Goal: Information Seeking & Learning: Learn about a topic

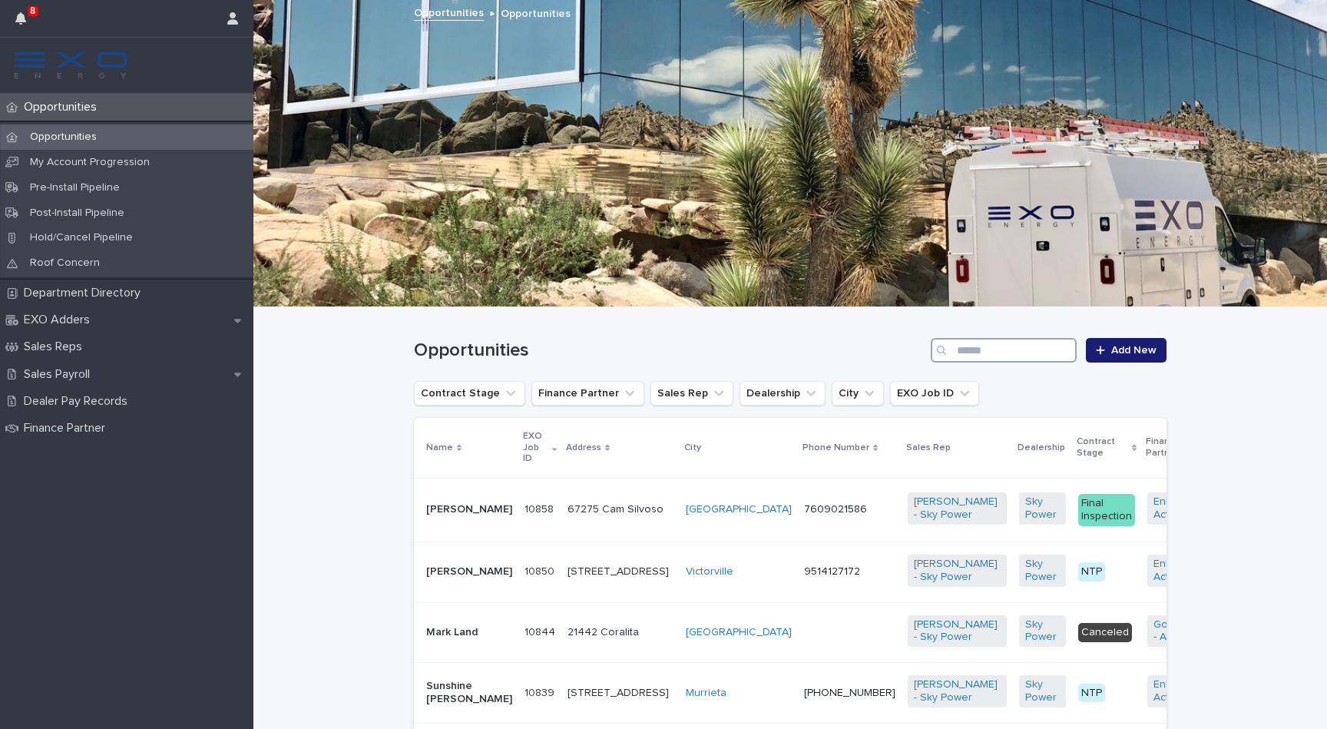
click at [1007, 349] on input "Search" at bounding box center [1003, 350] width 146 height 25
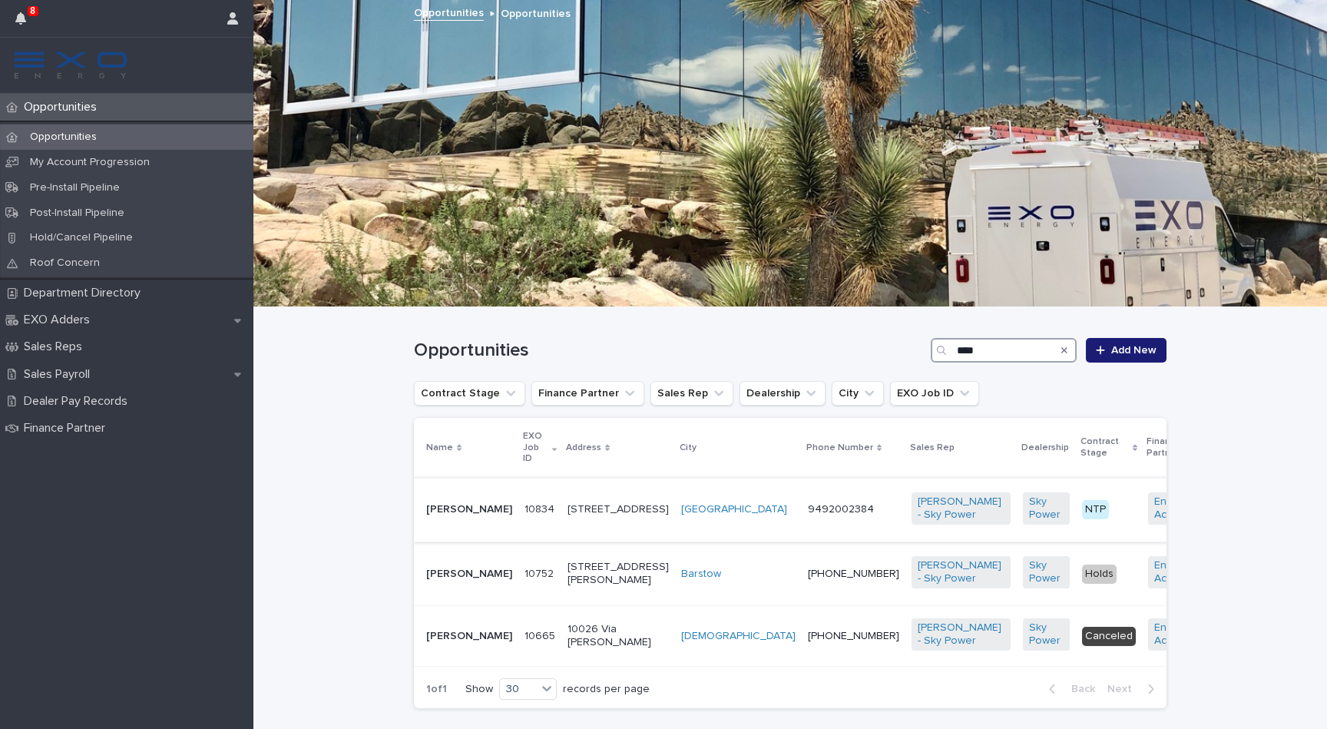
type input "****"
click at [443, 503] on p "[PERSON_NAME]" at bounding box center [469, 509] width 86 height 13
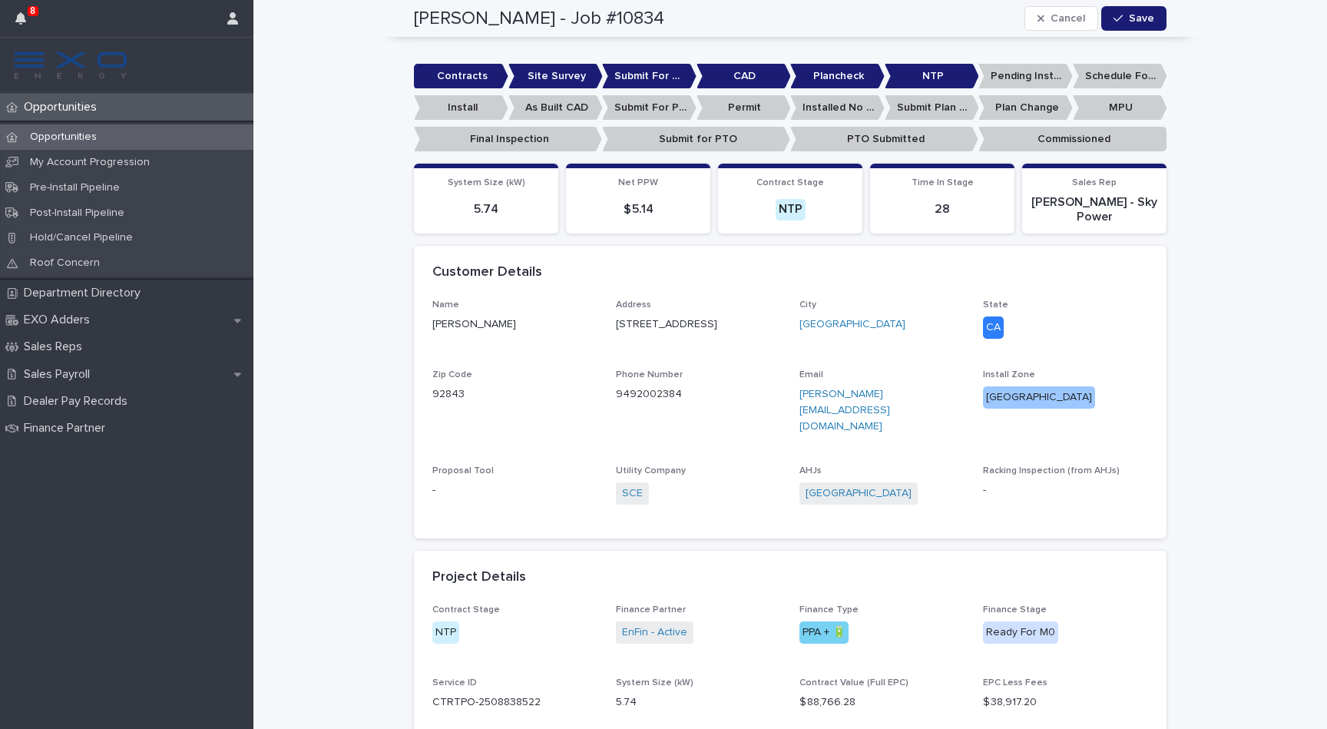
scroll to position [381, 0]
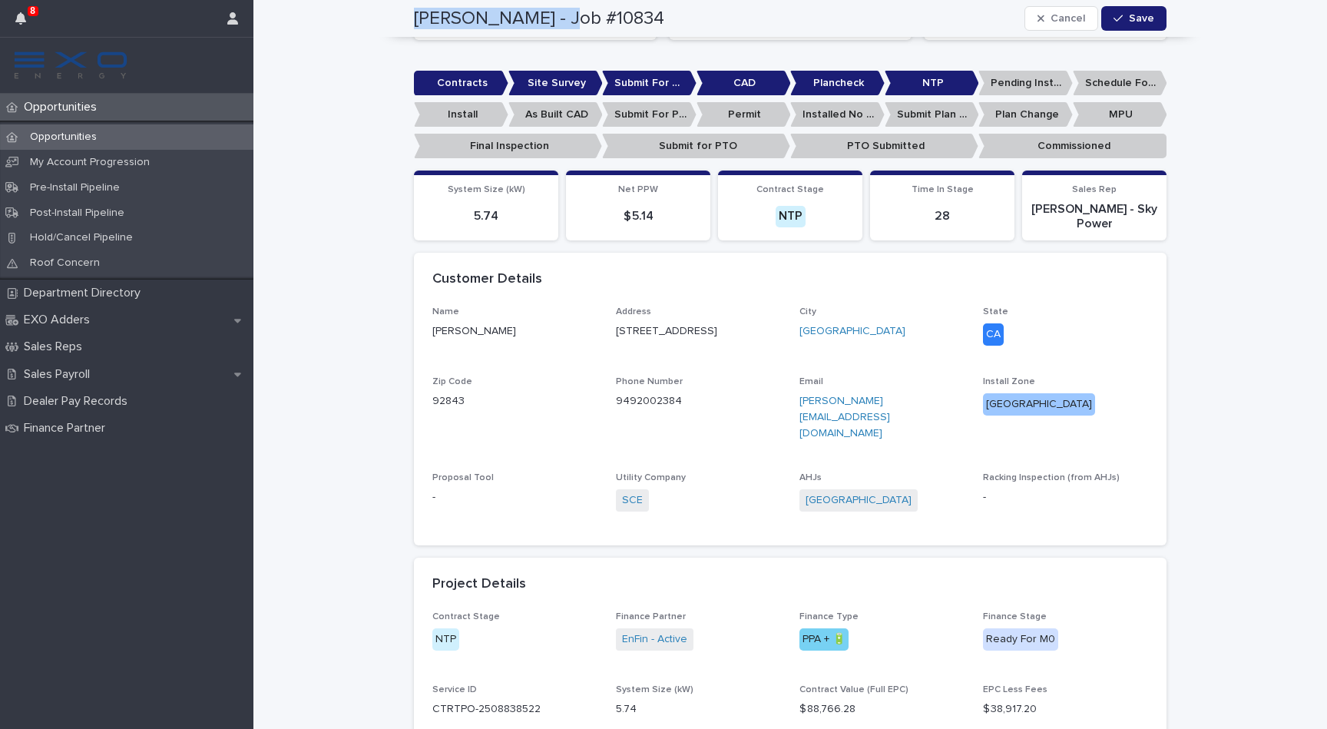
drag, startPoint x: 562, startPoint y: 18, endPoint x: 416, endPoint y: 11, distance: 146.1
click at [416, 11] on h2 "[PERSON_NAME] - Job #10834" at bounding box center [539, 19] width 250 height 22
copy h2 "[PERSON_NAME]"
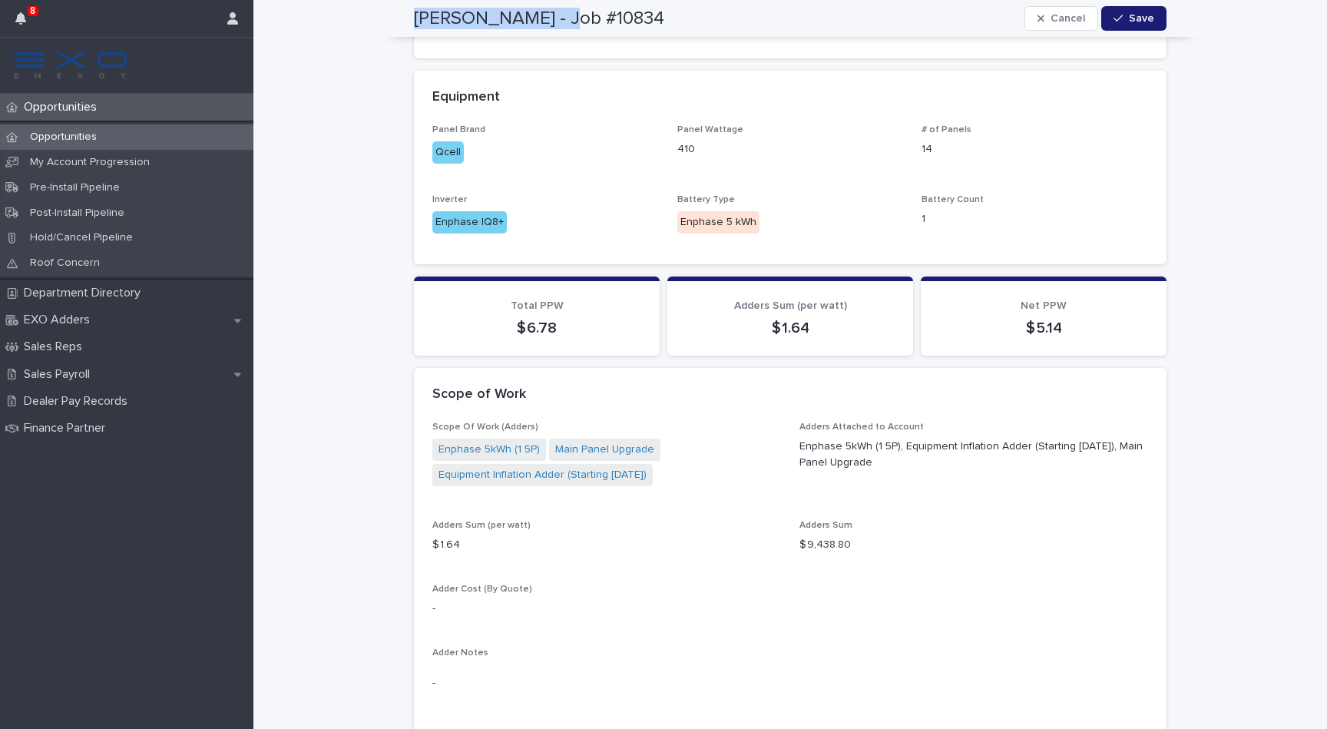
scroll to position [1205, 0]
drag, startPoint x: 877, startPoint y: 432, endPoint x: 712, endPoint y: 368, distance: 176.5
click at [712, 369] on section "Scope of Work Scope Of Work (Adders) Equipment Inflation Adder (Starting [DATE]…" at bounding box center [790, 588] width 752 height 438
click at [712, 388] on div "Scope of Work" at bounding box center [786, 396] width 709 height 17
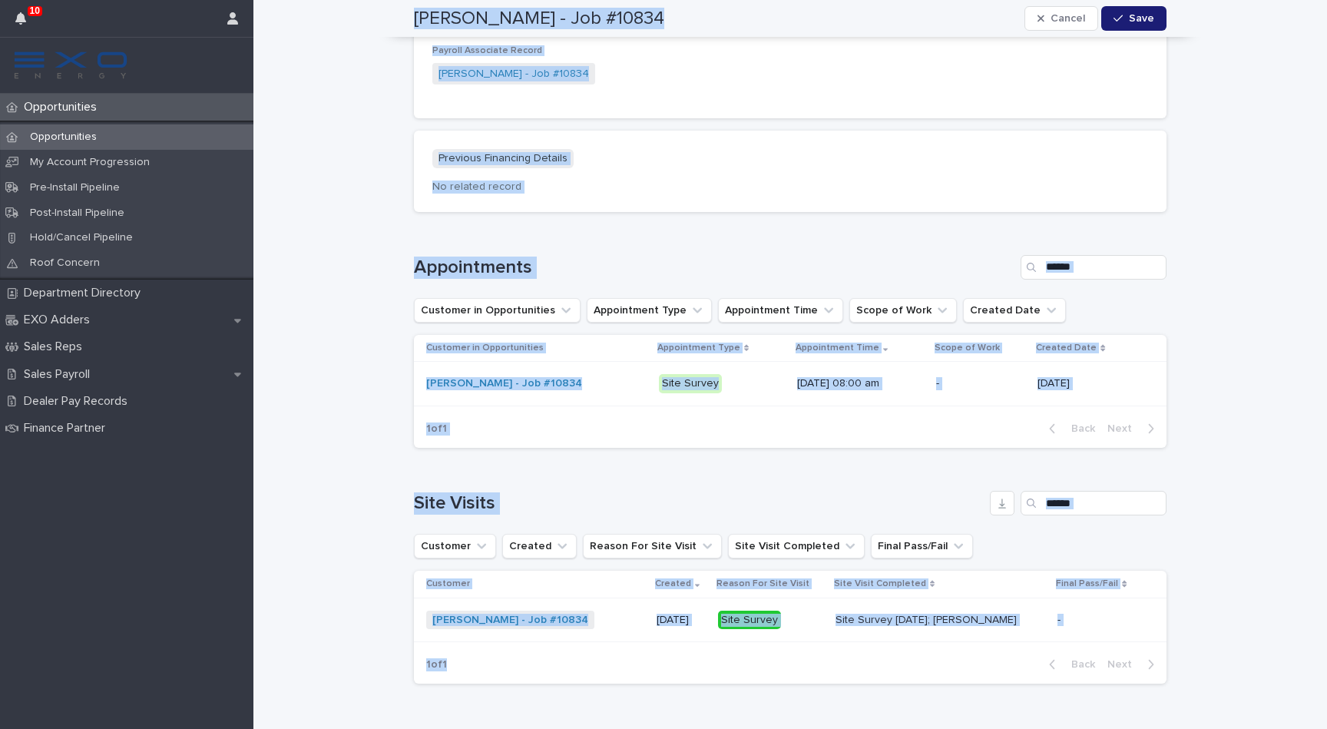
scroll to position [1899, 0]
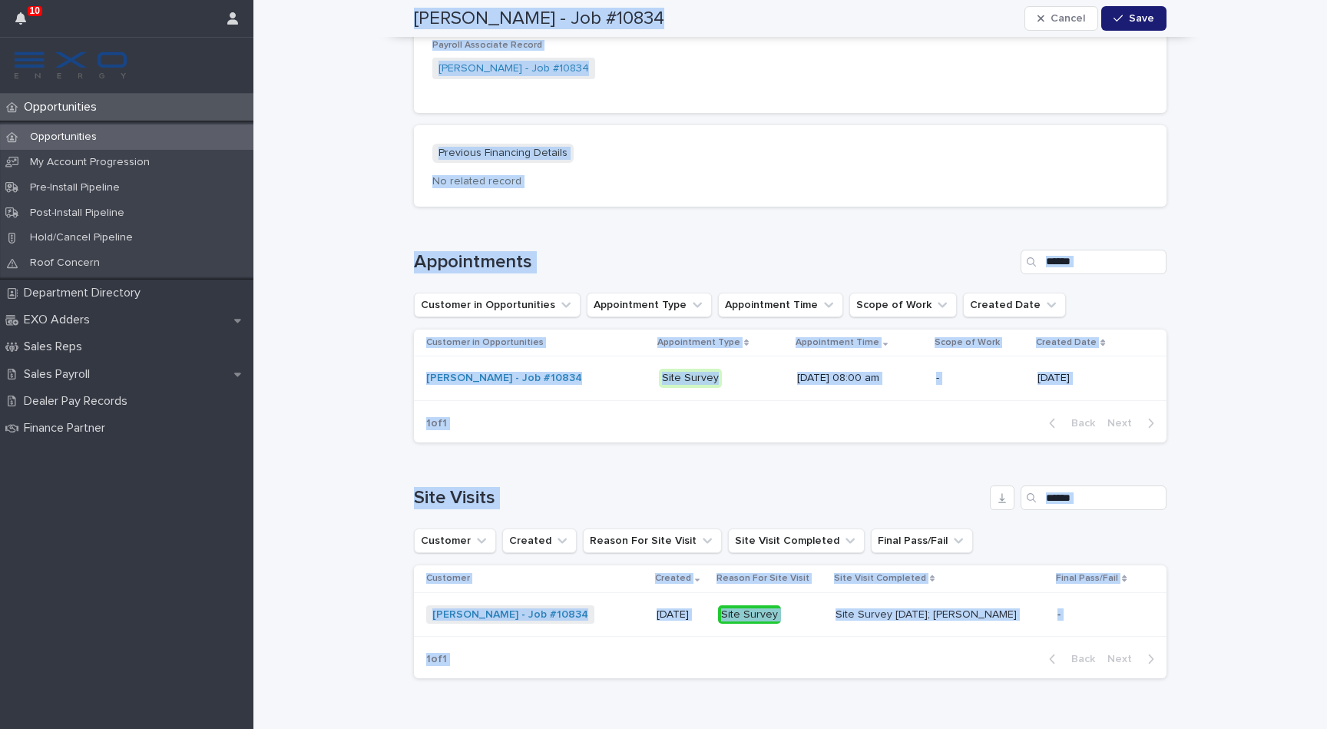
drag, startPoint x: 413, startPoint y: 18, endPoint x: 1134, endPoint y: 657, distance: 963.6
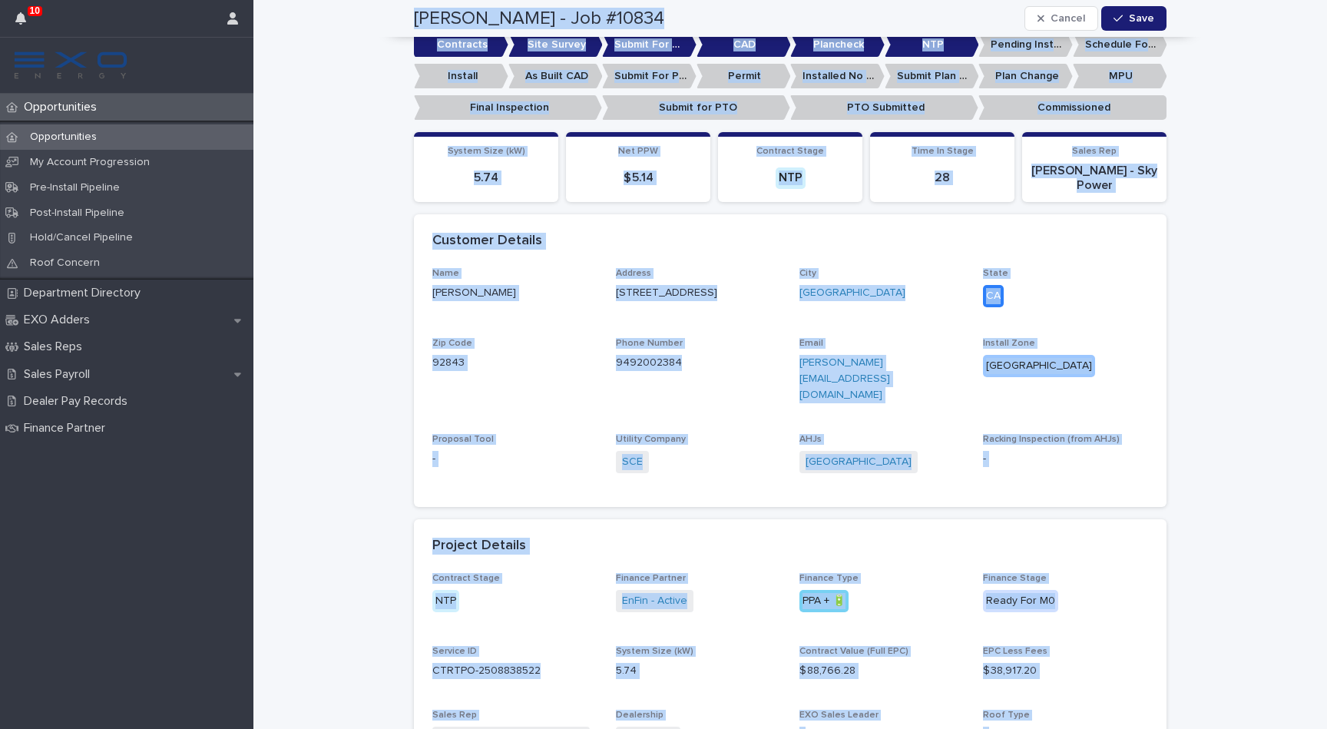
scroll to position [374, 0]
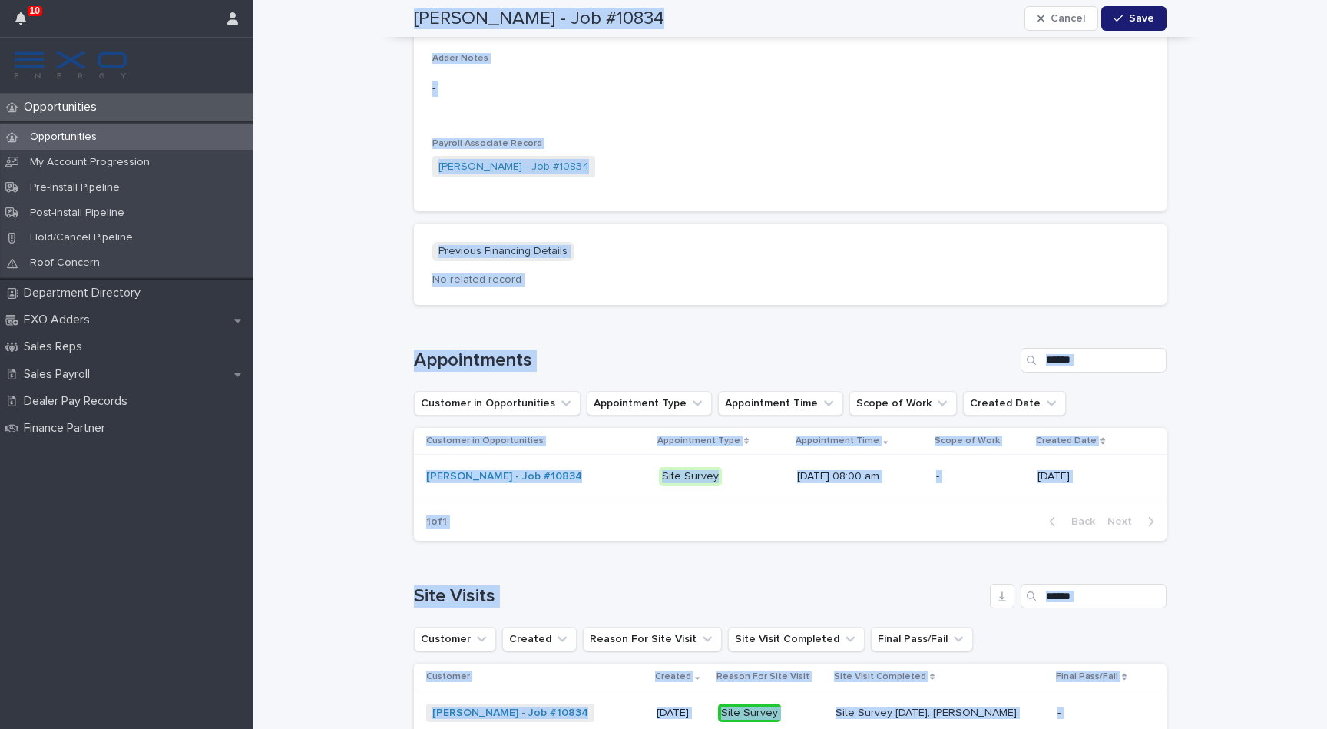
scroll to position [1899, 0]
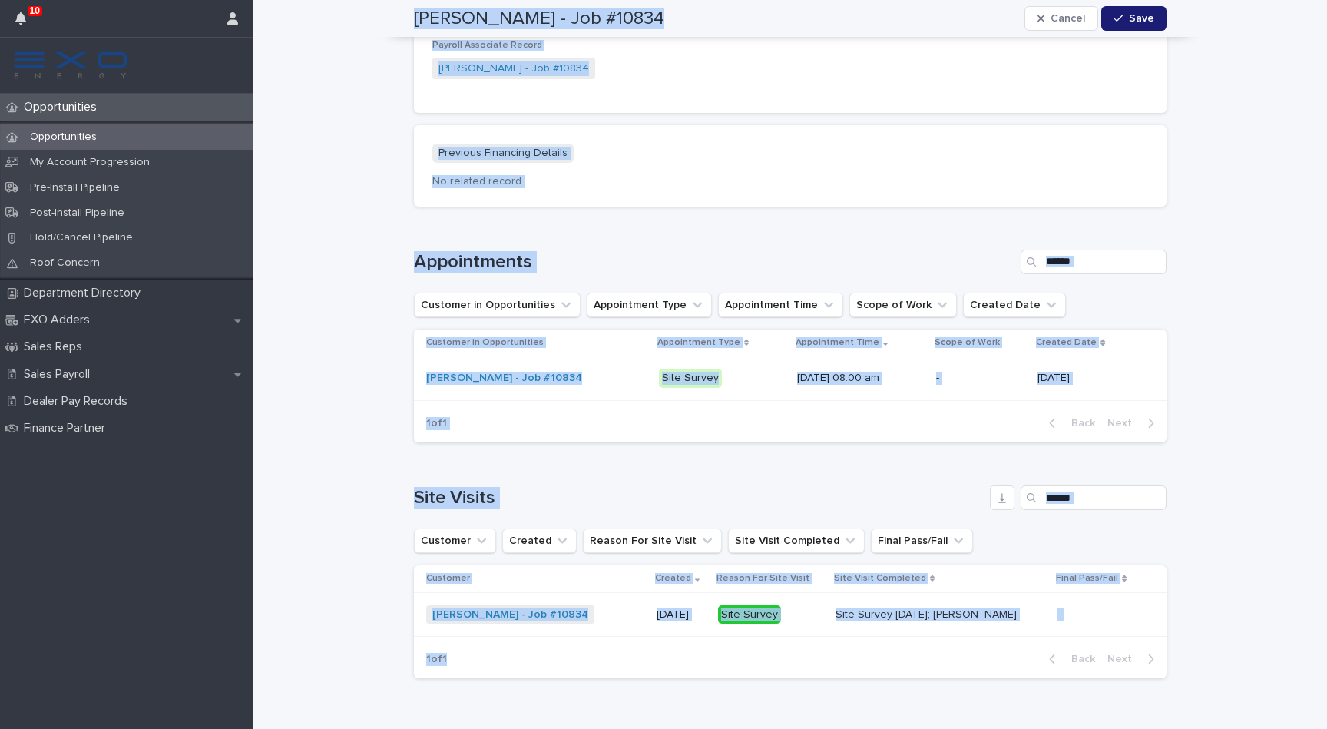
drag, startPoint x: 404, startPoint y: 18, endPoint x: 1204, endPoint y: 656, distance: 1024.2
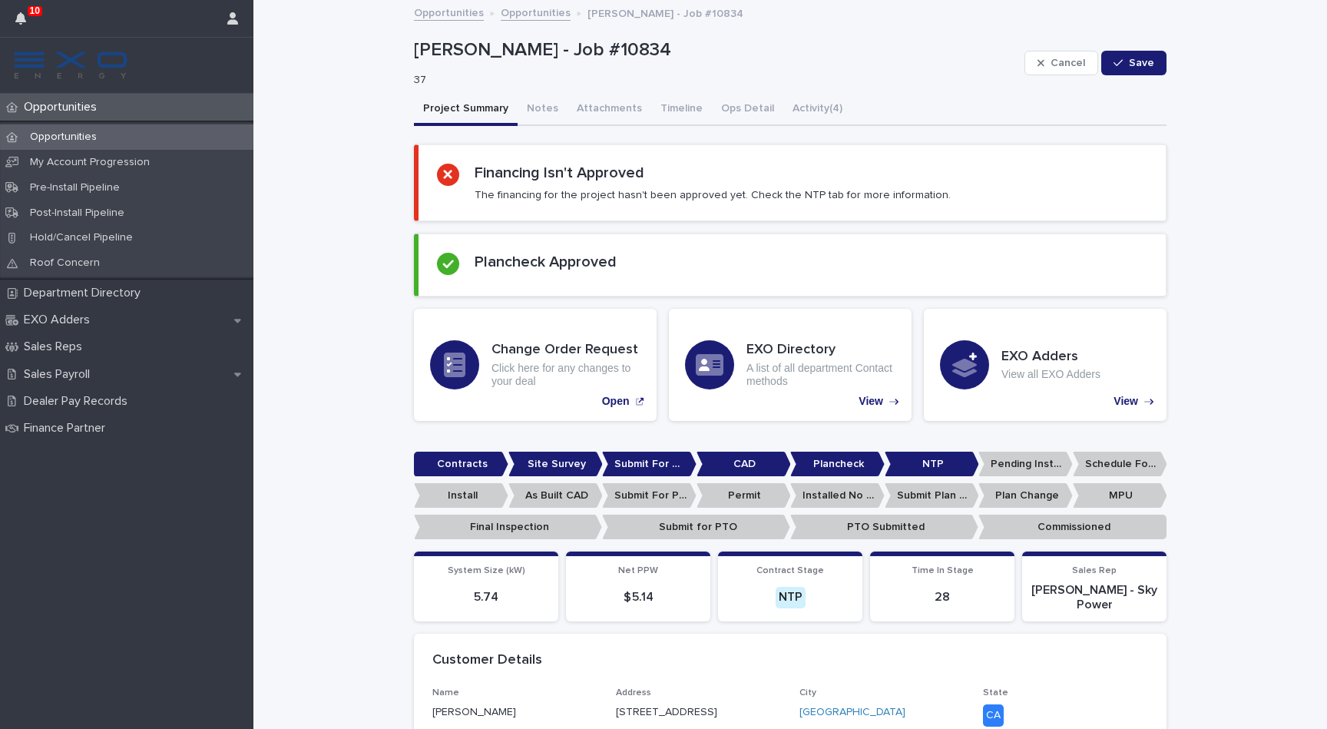
scroll to position [0, 0]
click at [66, 131] on p "Opportunities" at bounding box center [63, 137] width 91 height 13
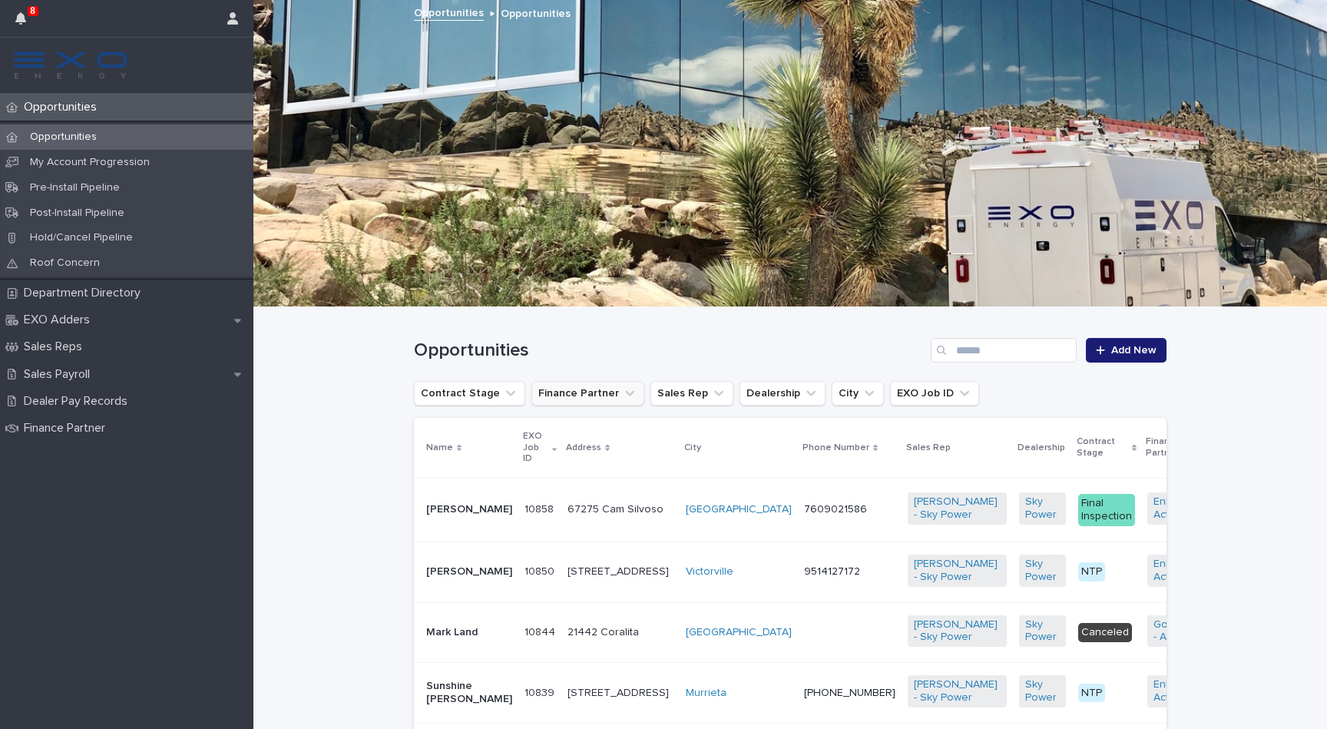
click at [624, 392] on icon "Finance Partner" at bounding box center [629, 392] width 15 height 15
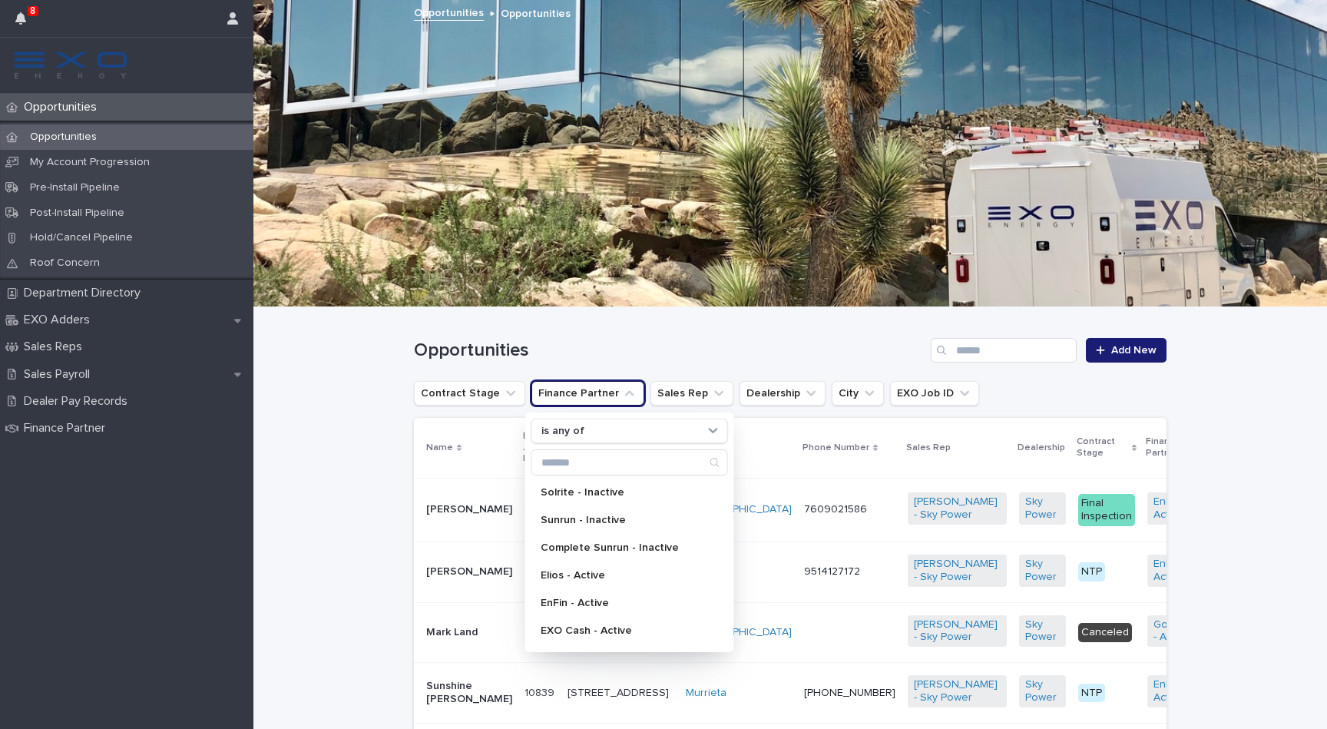
click at [646, 348] on h1 "Opportunities" at bounding box center [669, 350] width 510 height 22
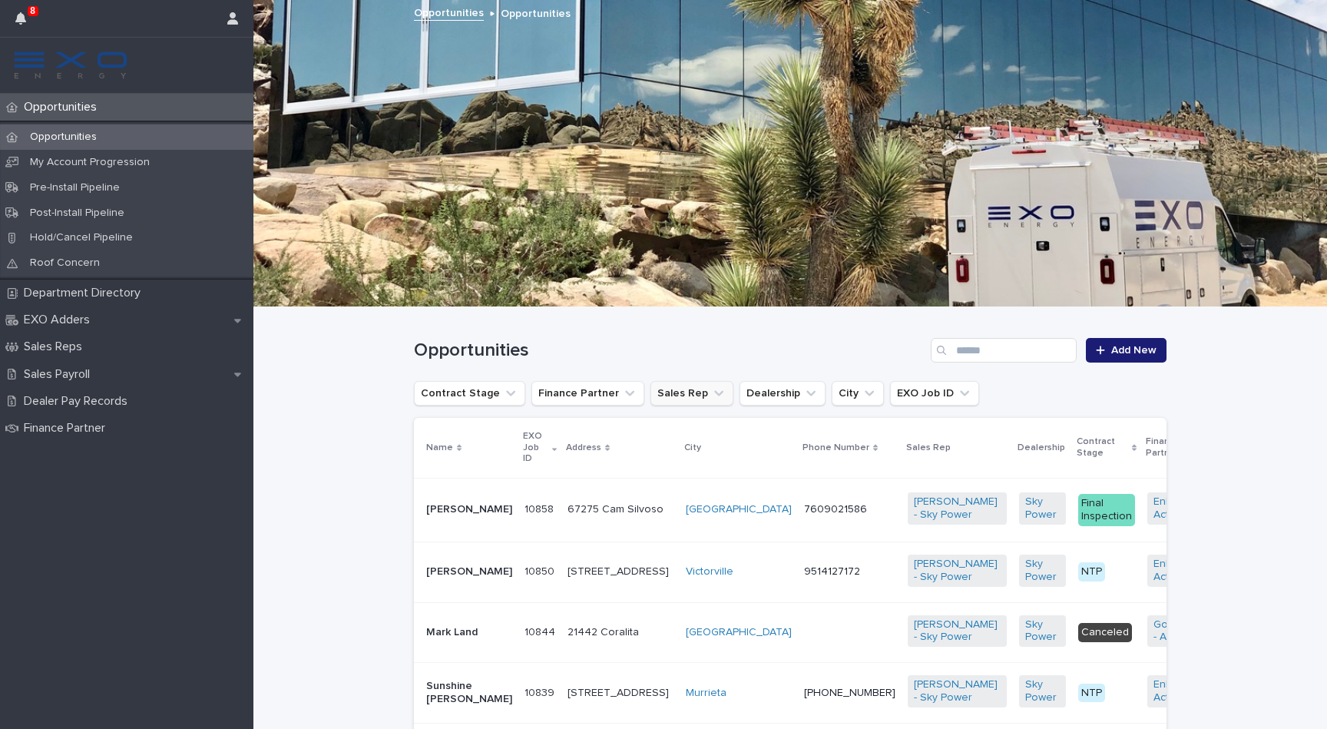
click at [710, 382] on button "Sales Rep" at bounding box center [691, 393] width 83 height 25
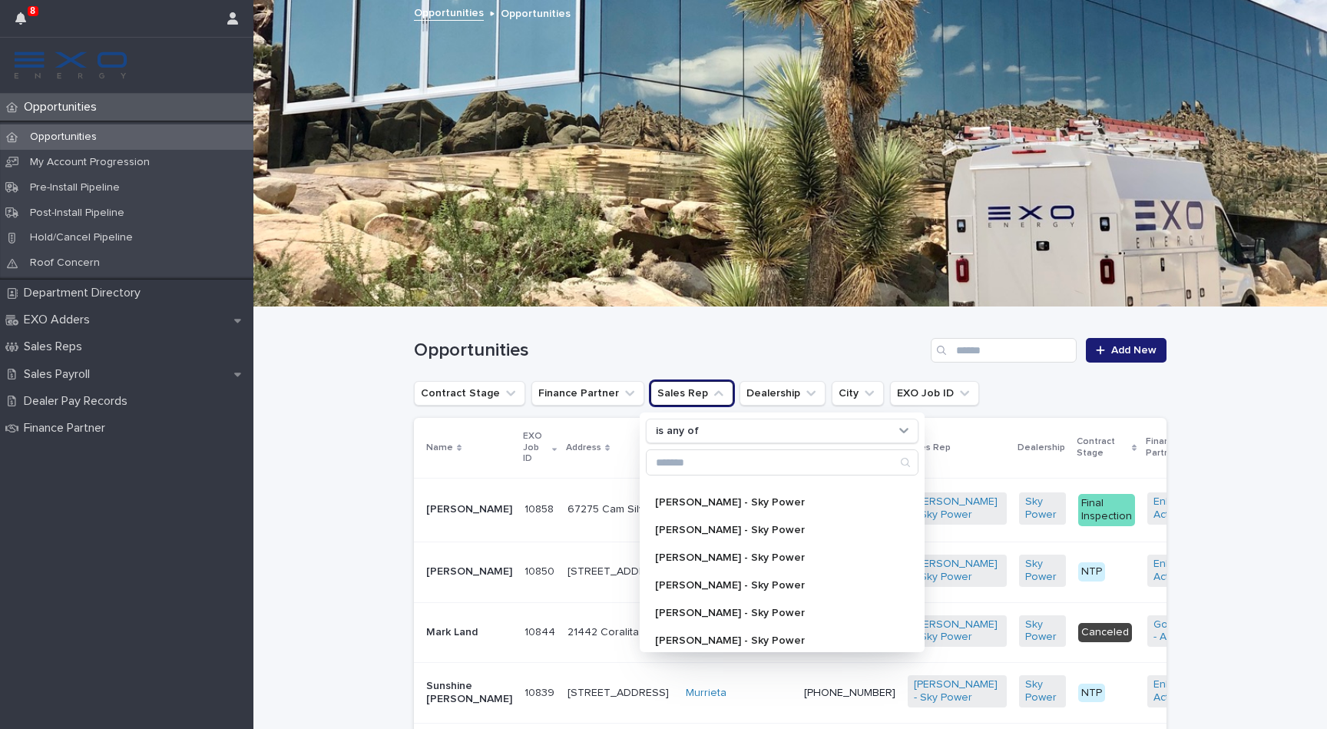
scroll to position [193, 0]
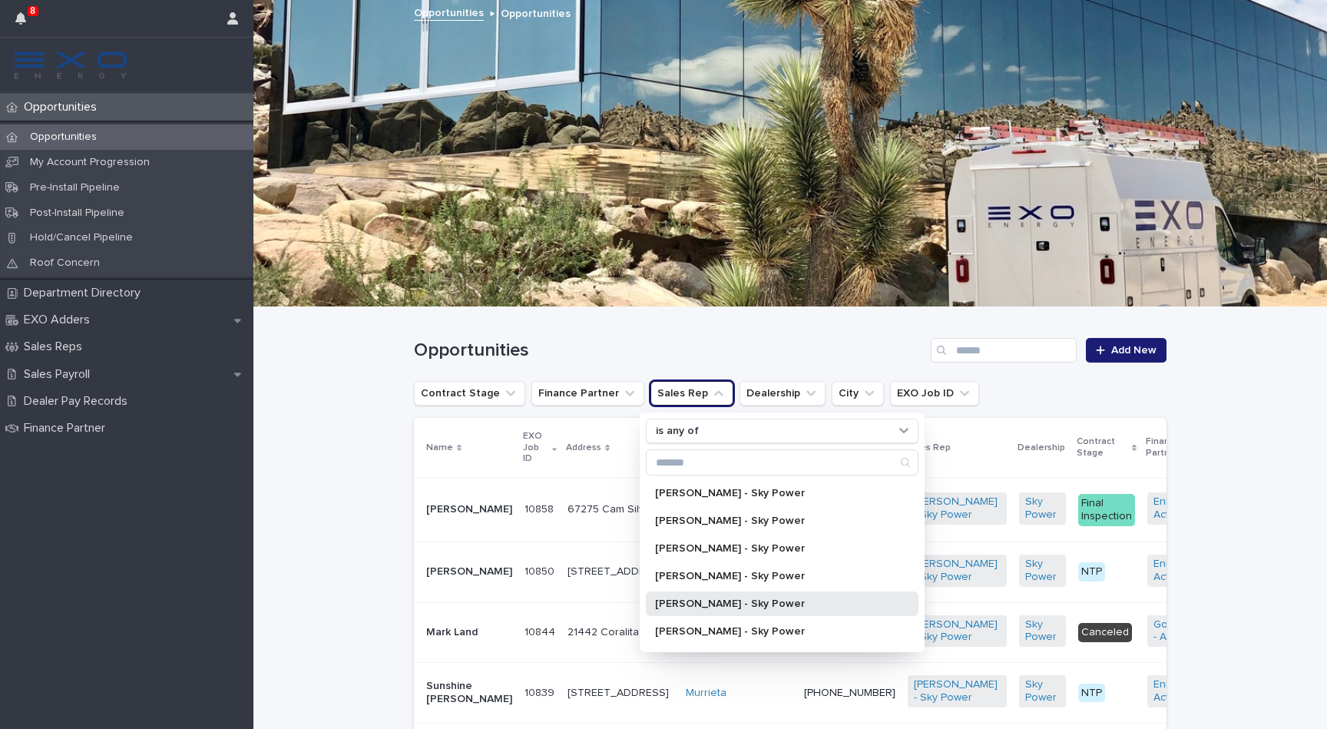
click at [733, 593] on div "[PERSON_NAME] - Sky Power" at bounding box center [782, 603] width 273 height 25
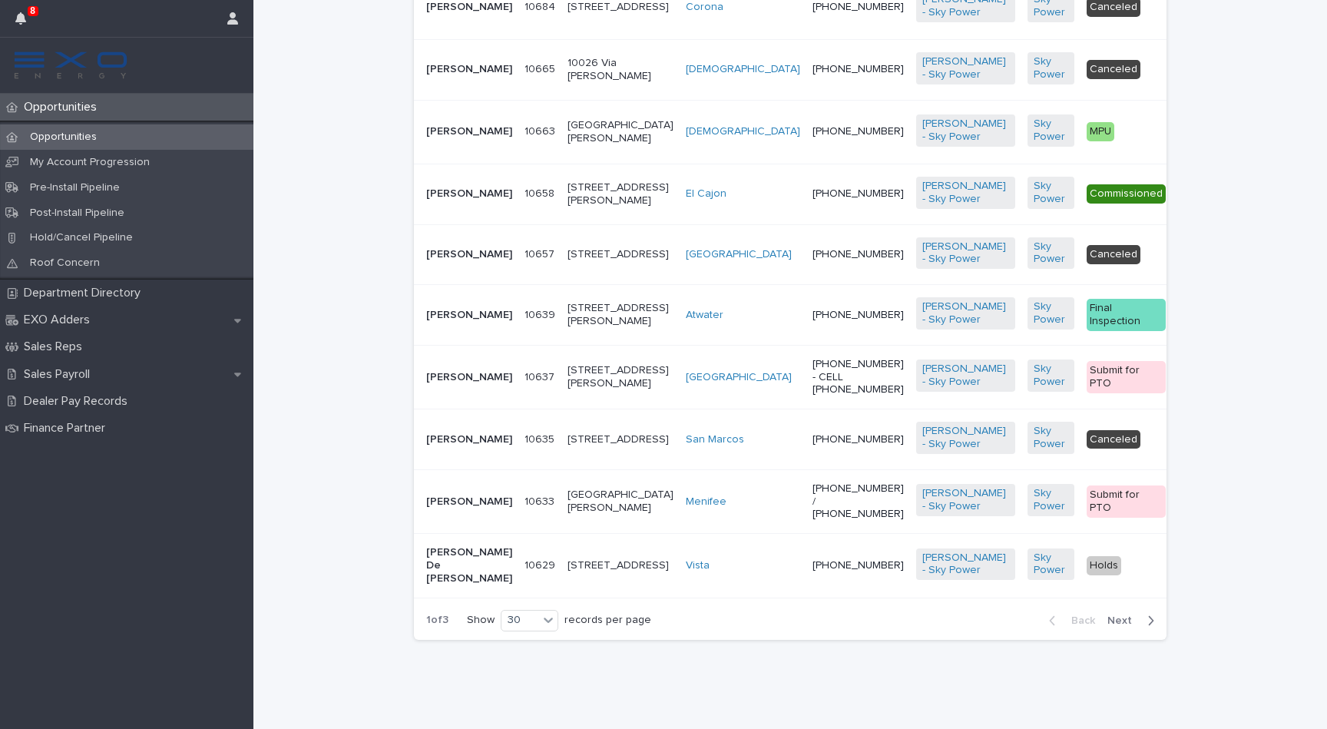
scroll to position [2469, 0]
click at [1141, 625] on button "Next" at bounding box center [1133, 620] width 65 height 14
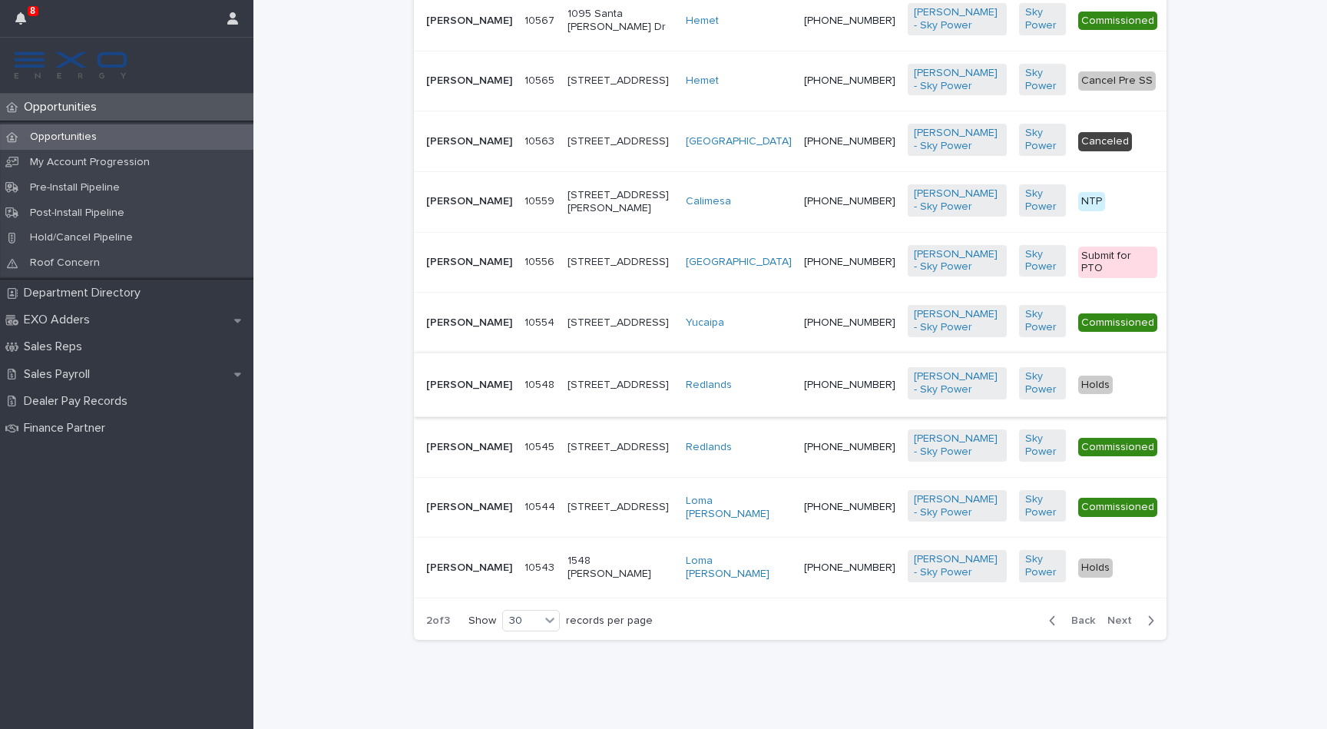
scroll to position [2230, 0]
click at [442, 392] on p "[PERSON_NAME]" at bounding box center [469, 384] width 86 height 13
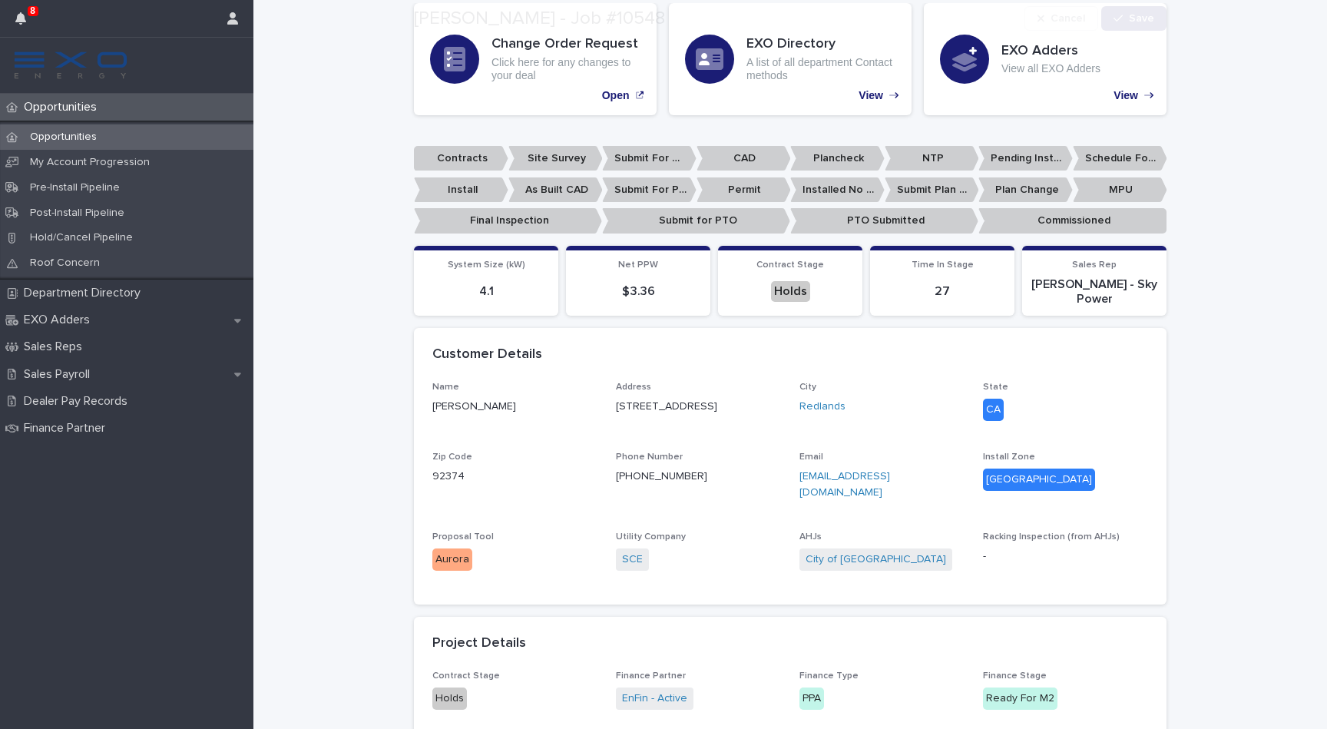
scroll to position [284, 0]
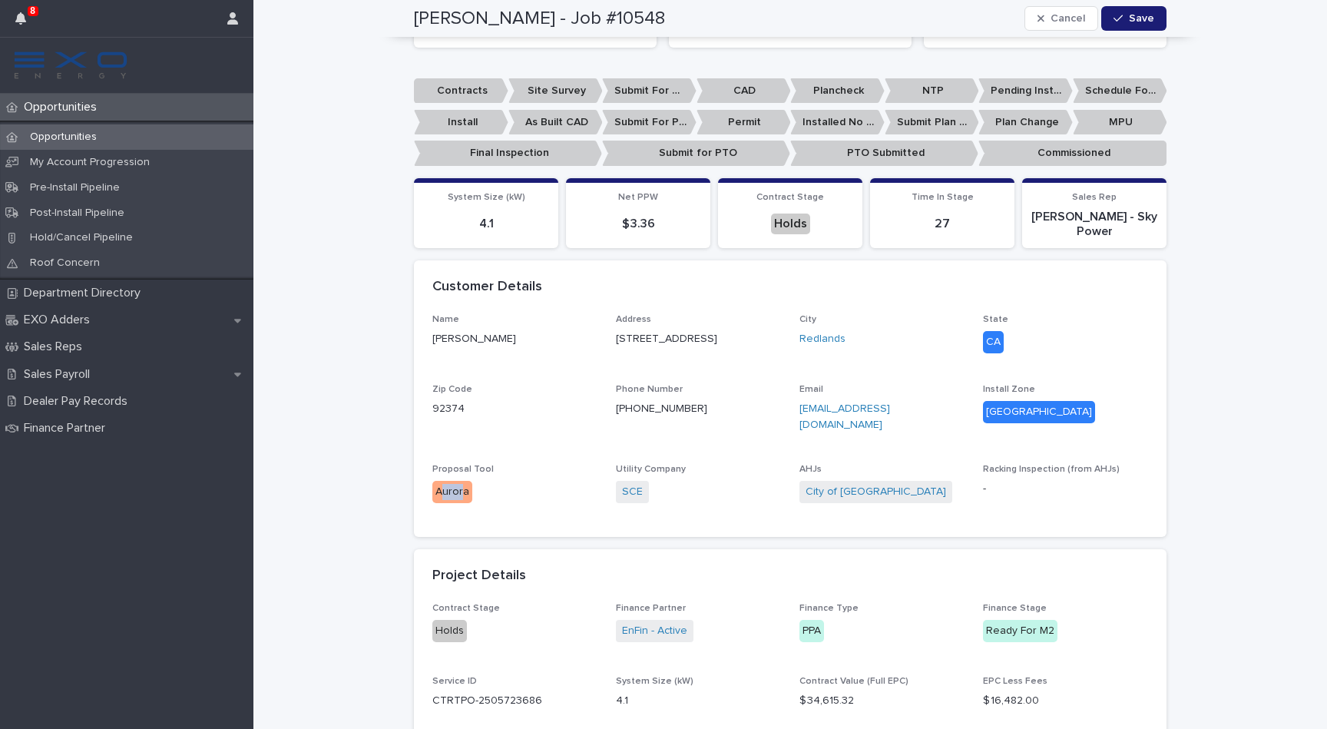
drag, startPoint x: 463, startPoint y: 485, endPoint x: 442, endPoint y: 483, distance: 20.9
click at [442, 483] on div "Aurora" at bounding box center [452, 492] width 40 height 22
drag, startPoint x: 437, startPoint y: 484, endPoint x: 471, endPoint y: 485, distance: 34.6
click at [471, 485] on p "Aurora" at bounding box center [514, 492] width 165 height 22
click at [497, 506] on div "Proposal Tool Aurora" at bounding box center [514, 489] width 165 height 51
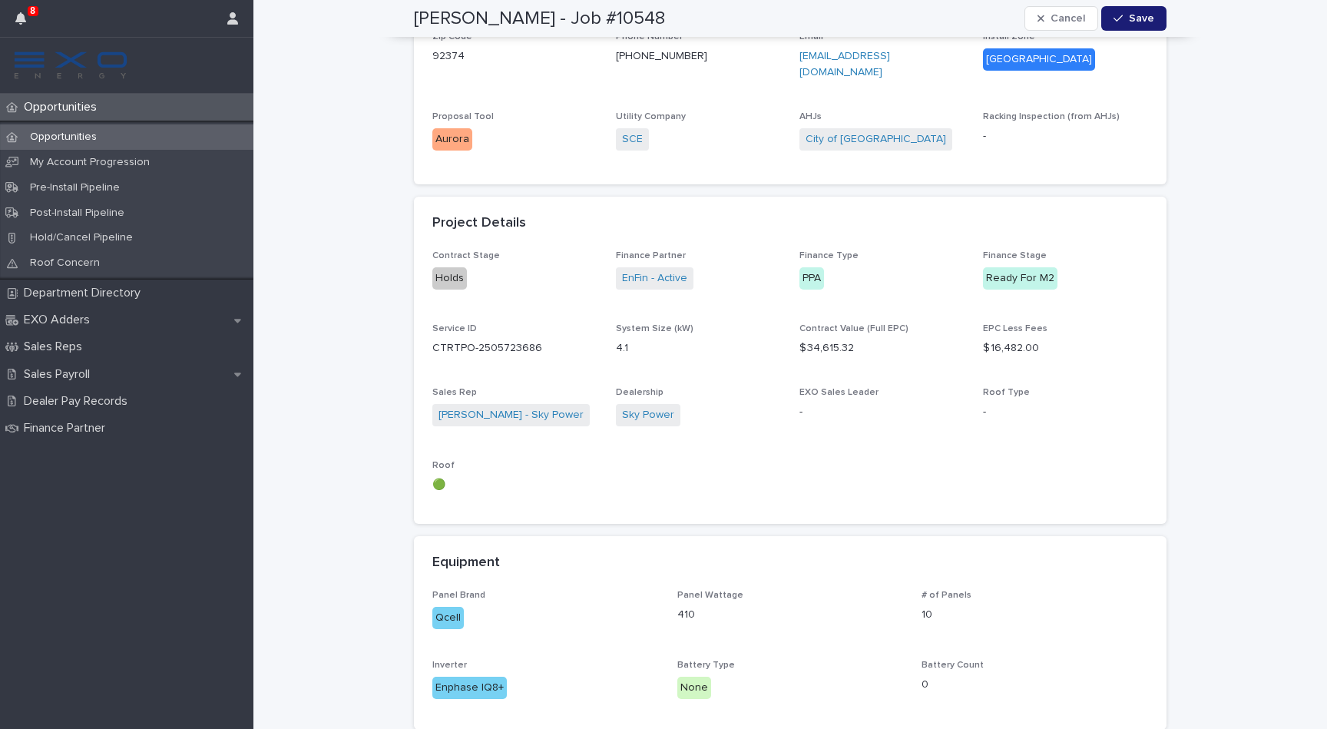
scroll to position [681, 0]
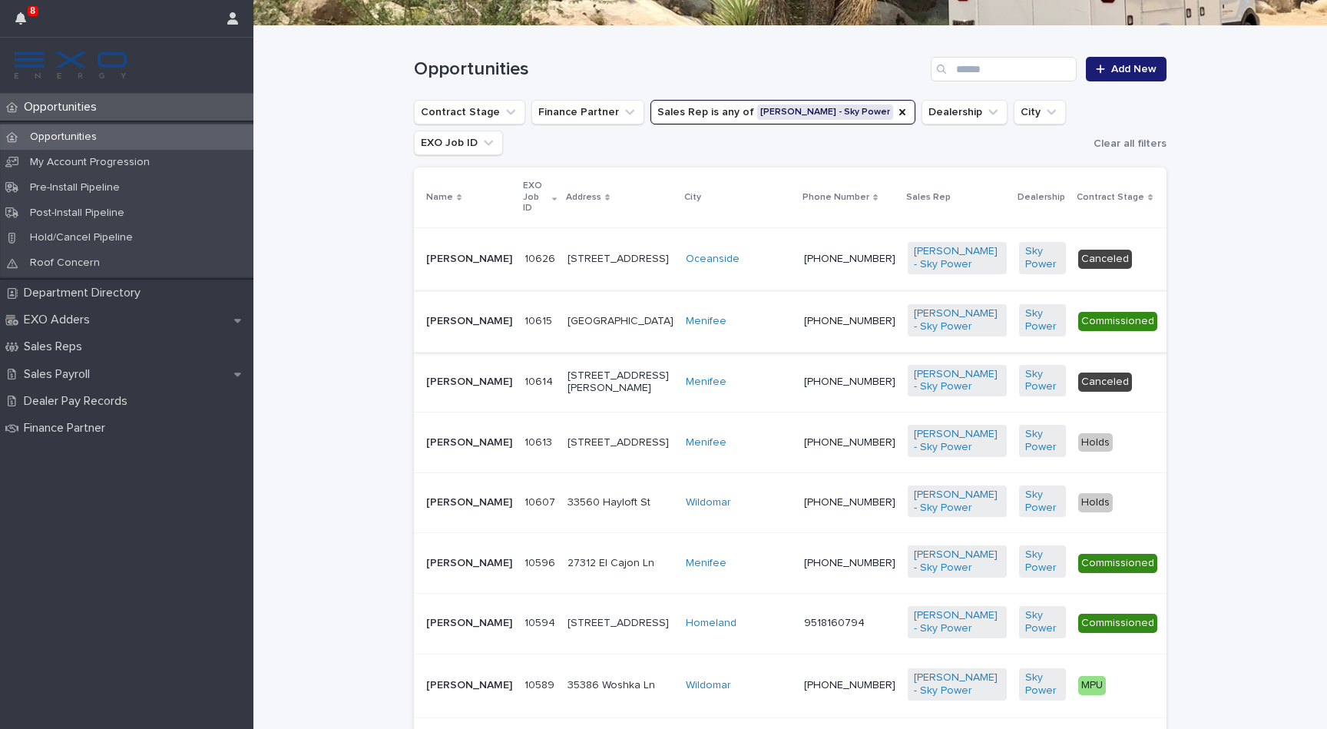
scroll to position [279, 0]
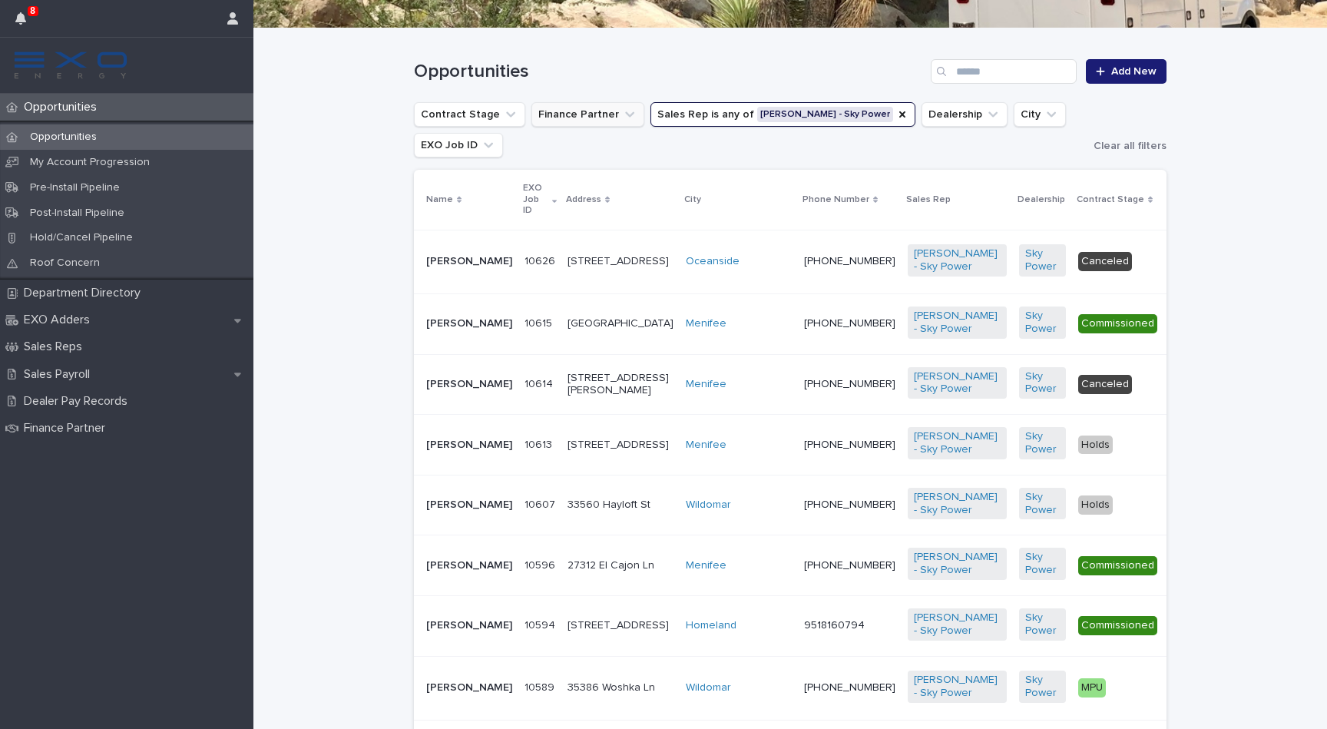
click at [606, 112] on button "Finance Partner" at bounding box center [587, 114] width 113 height 25
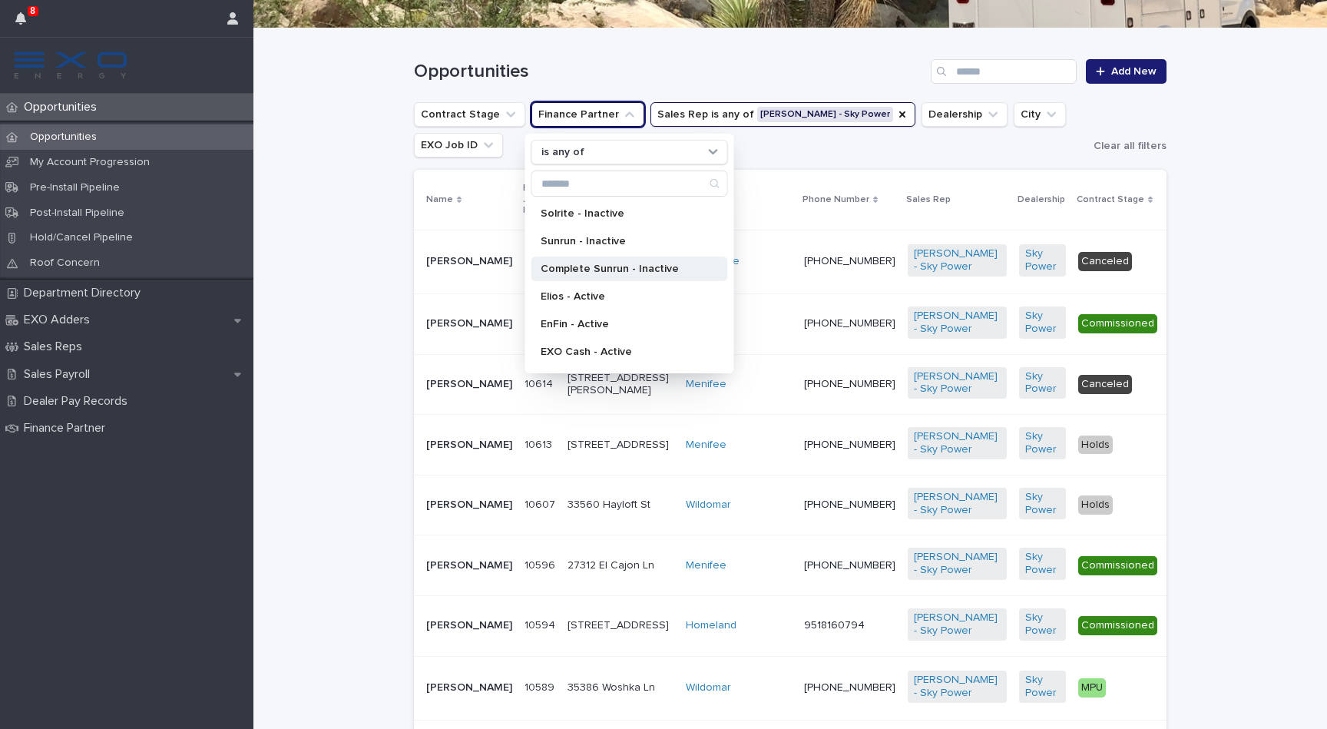
scroll to position [32, 0]
click at [796, 149] on ul "Contract Stage Finance Partner is any of Solrite - Inactive Sunrun - Inactive C…" at bounding box center [750, 129] width 679 height 61
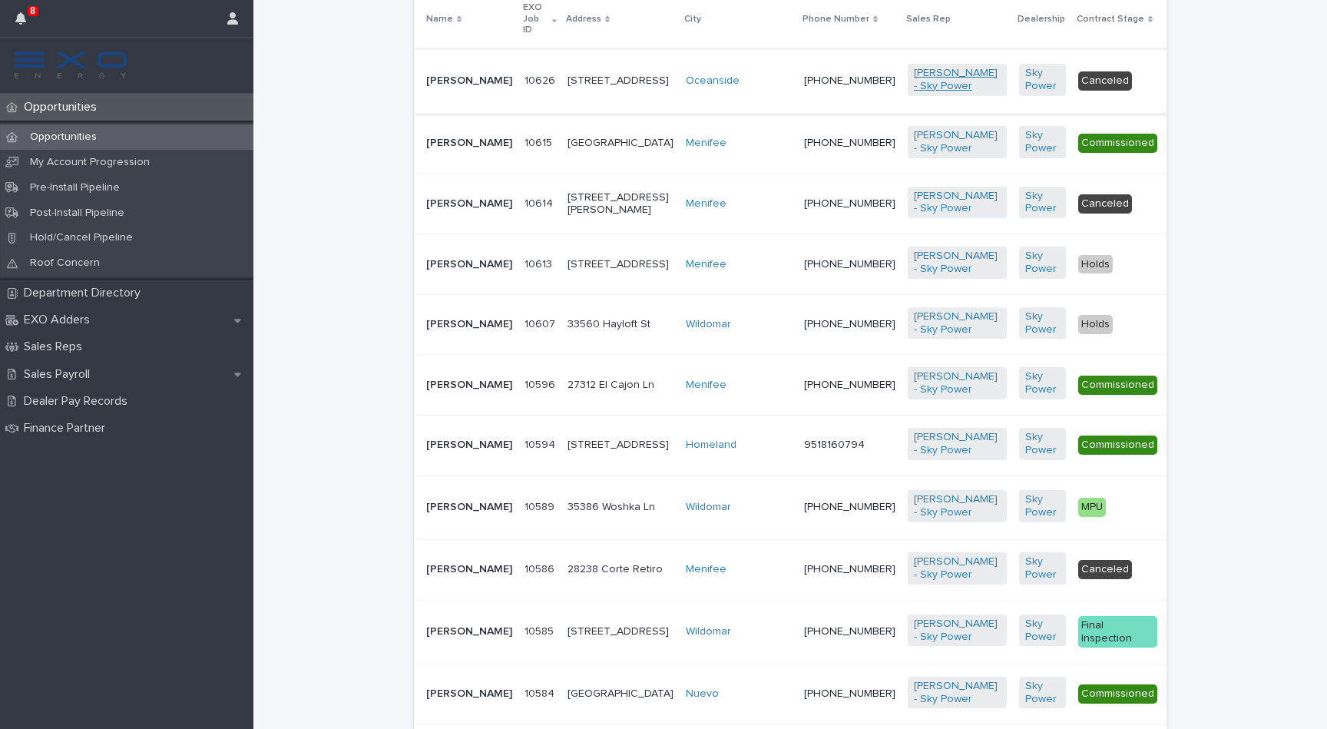
scroll to position [464, 0]
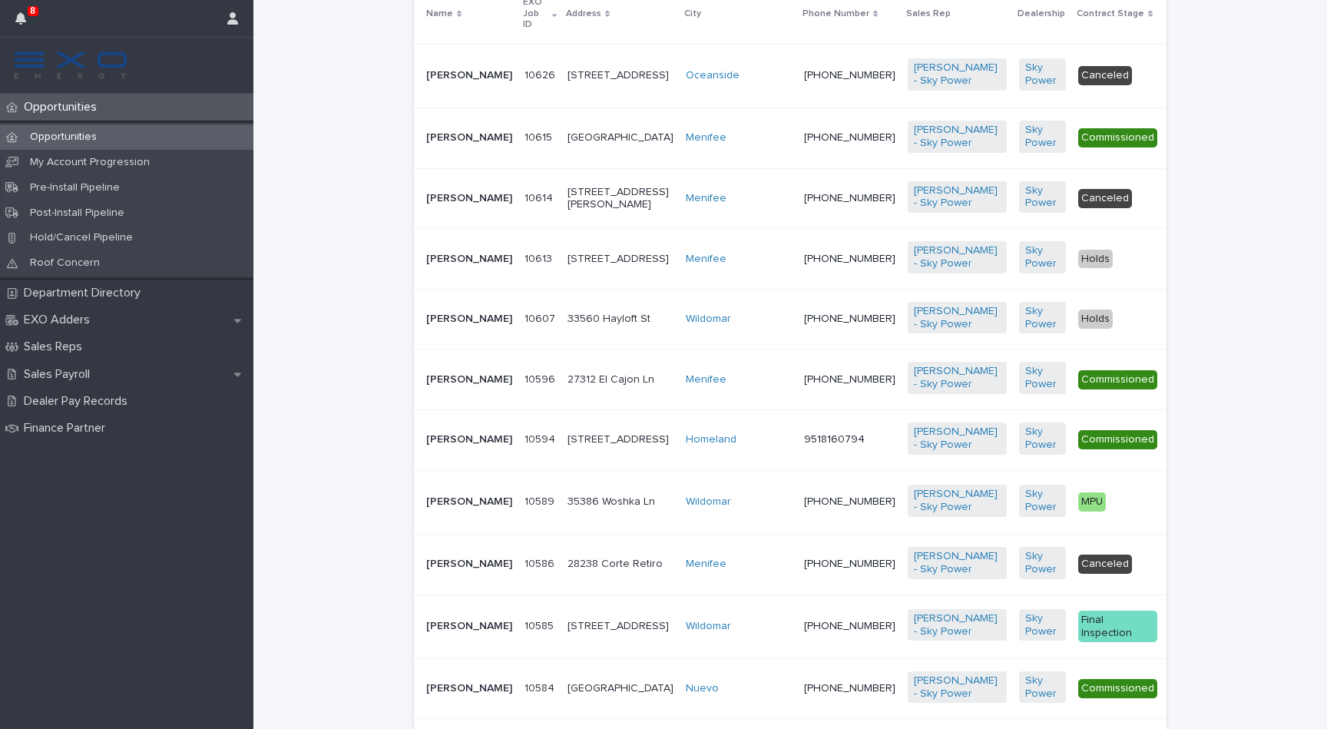
click at [441, 266] on p "[PERSON_NAME]" at bounding box center [469, 259] width 86 height 13
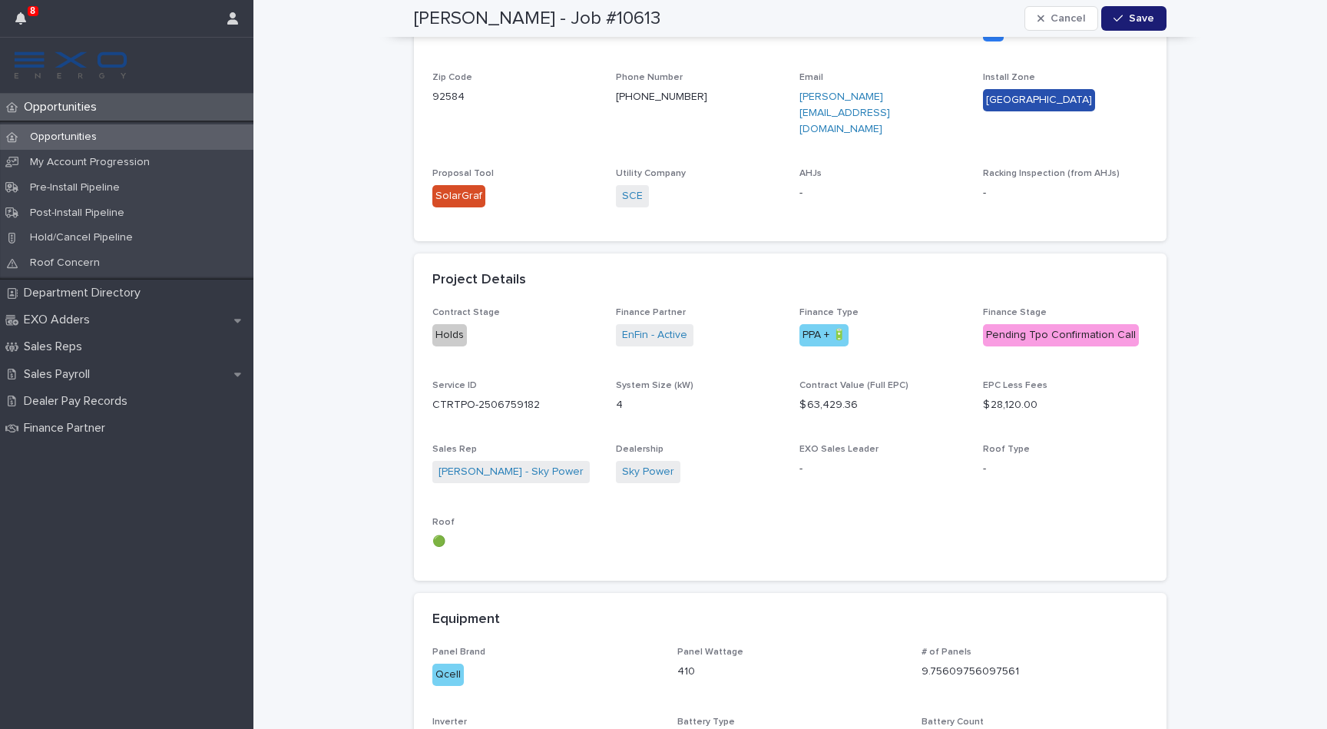
scroll to position [372, 0]
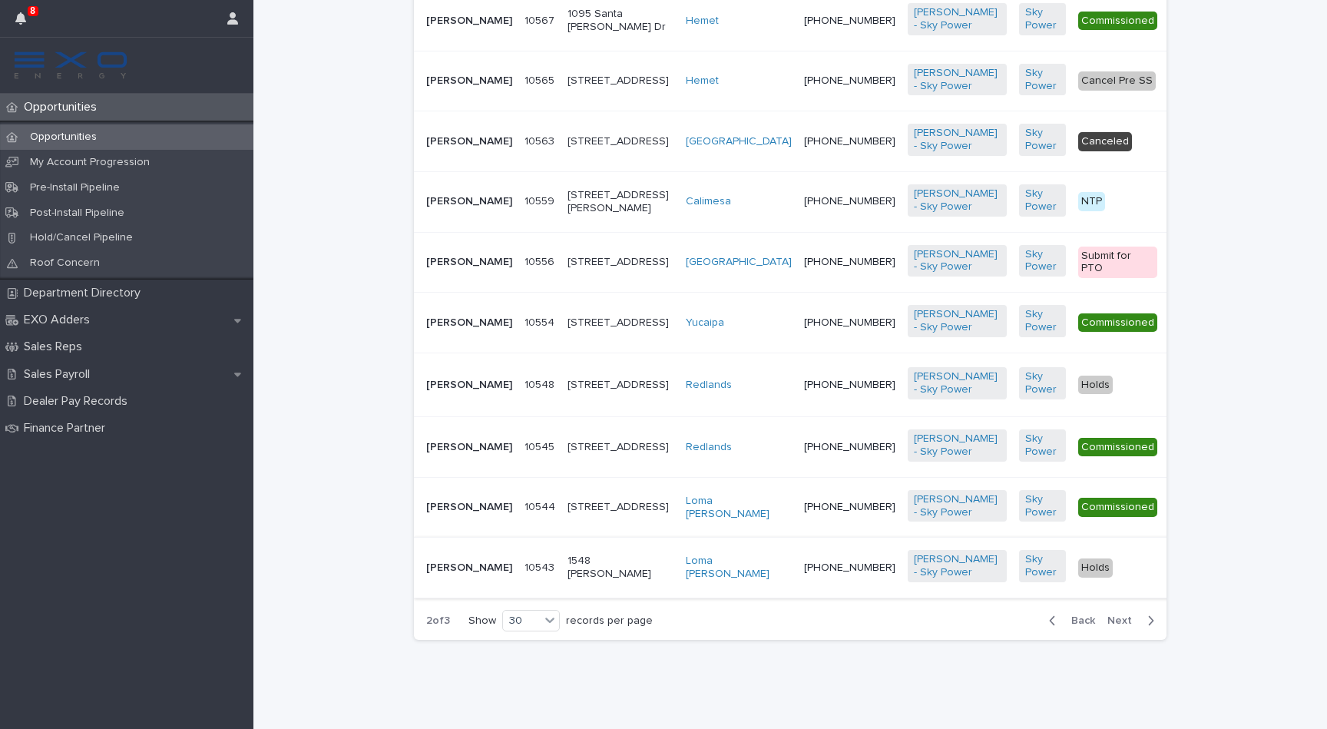
scroll to position [2410, 0]
click at [1124, 620] on span "Next" at bounding box center [1124, 620] width 34 height 11
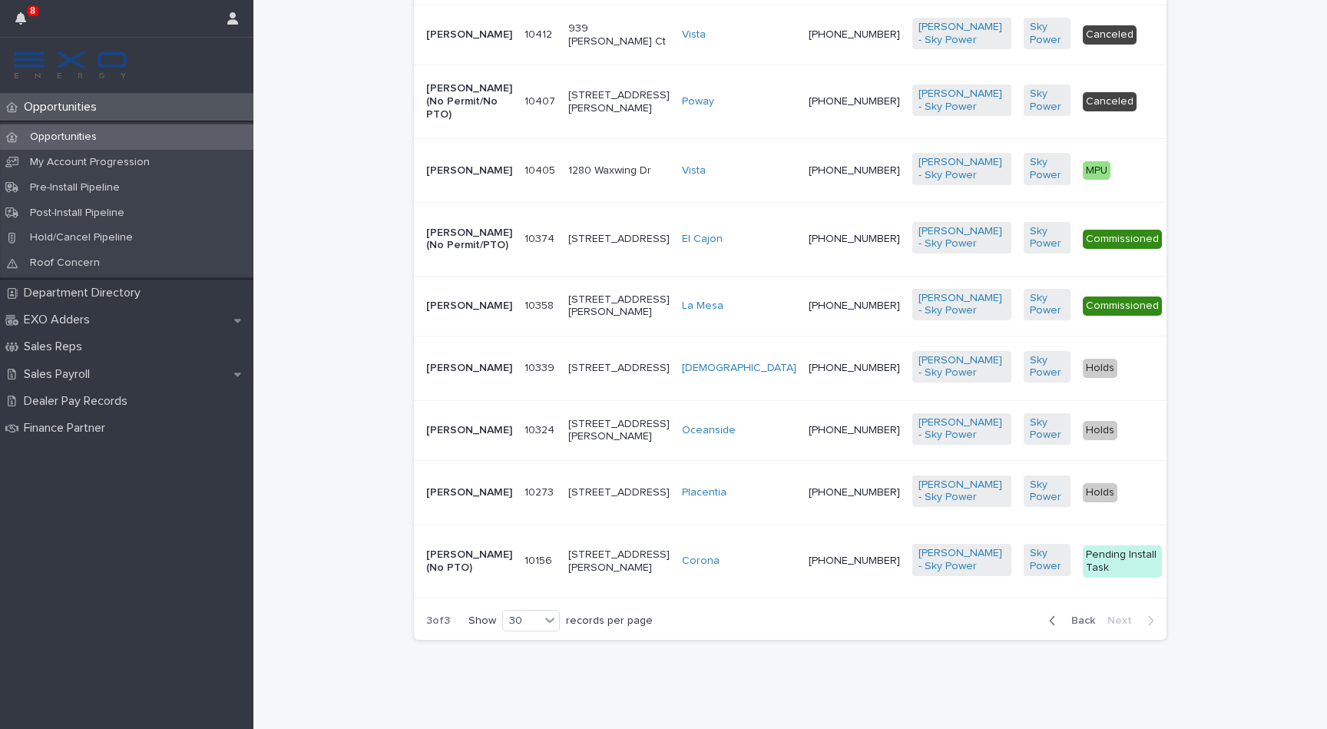
scroll to position [2327, 0]
click at [1056, 619] on icon "button" at bounding box center [1052, 620] width 7 height 14
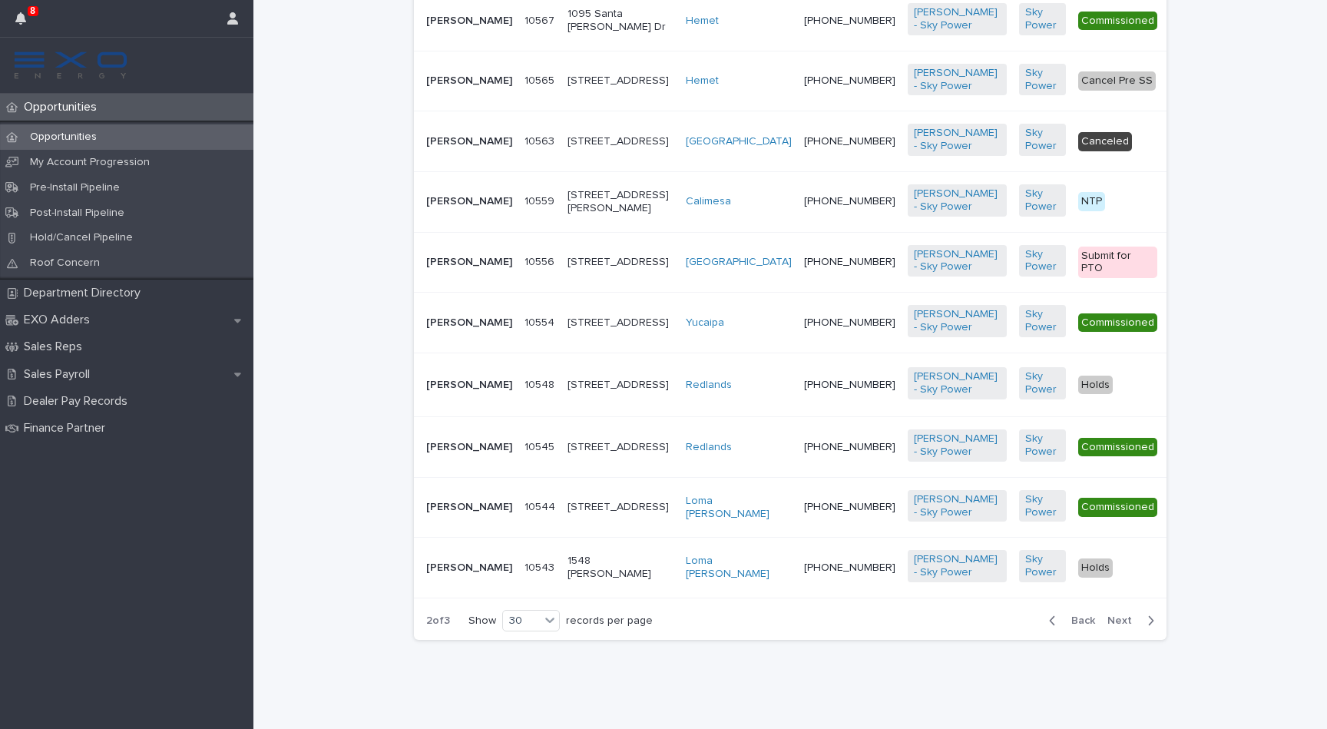
scroll to position [2410, 0]
click at [1085, 616] on span "Back" at bounding box center [1078, 620] width 33 height 11
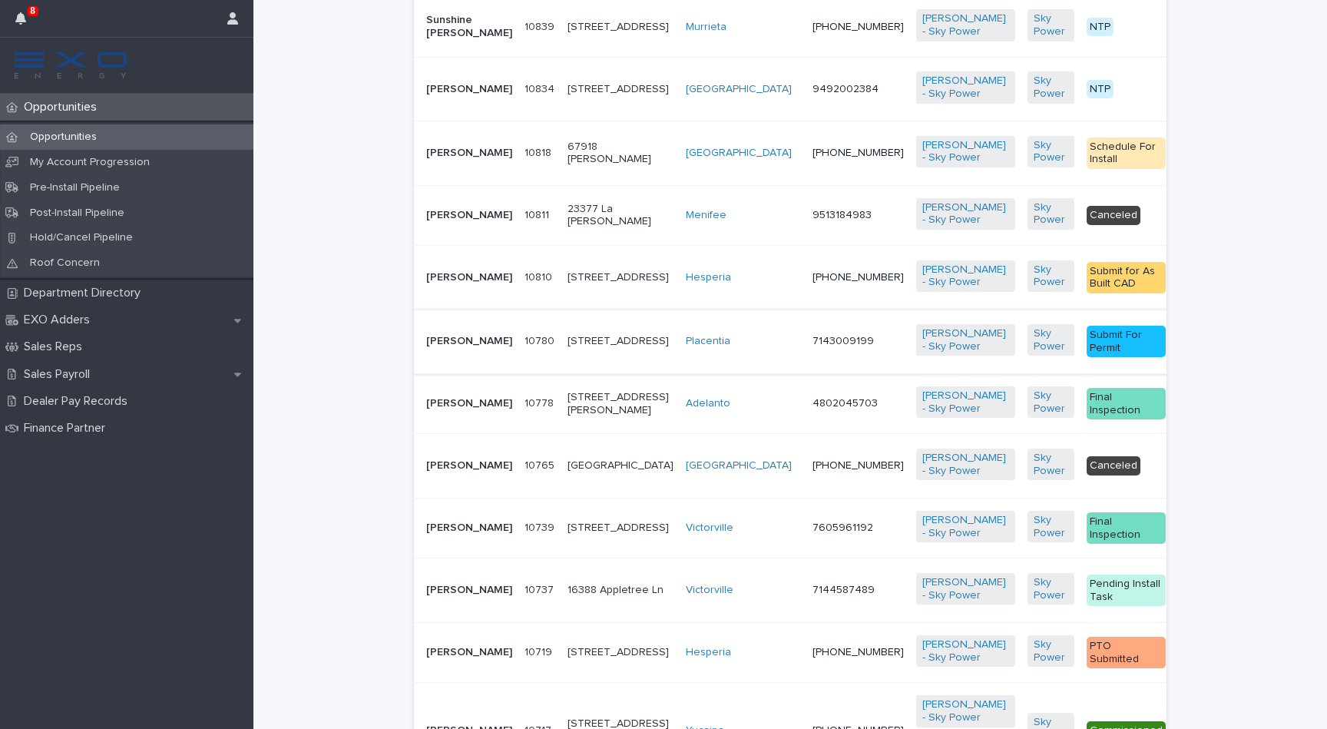
scroll to position [679, 0]
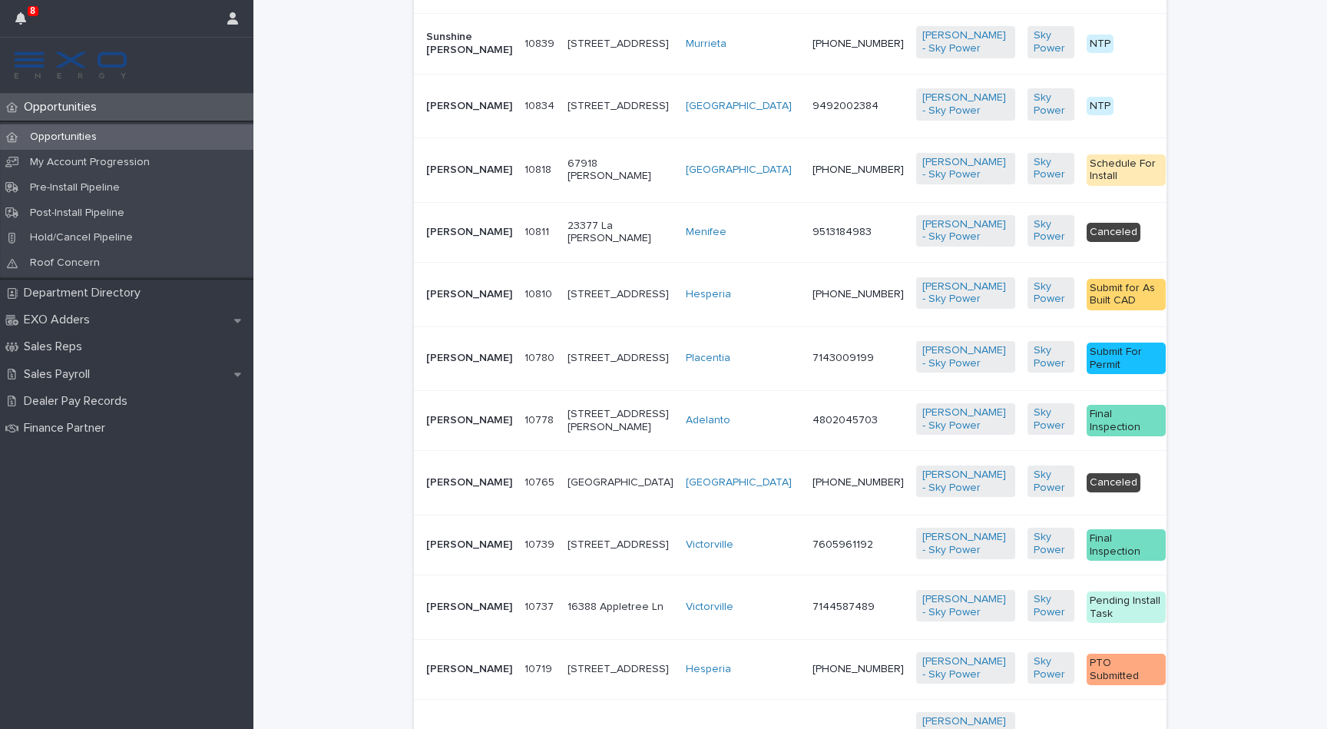
click at [444, 301] on p "[PERSON_NAME]" at bounding box center [469, 294] width 86 height 13
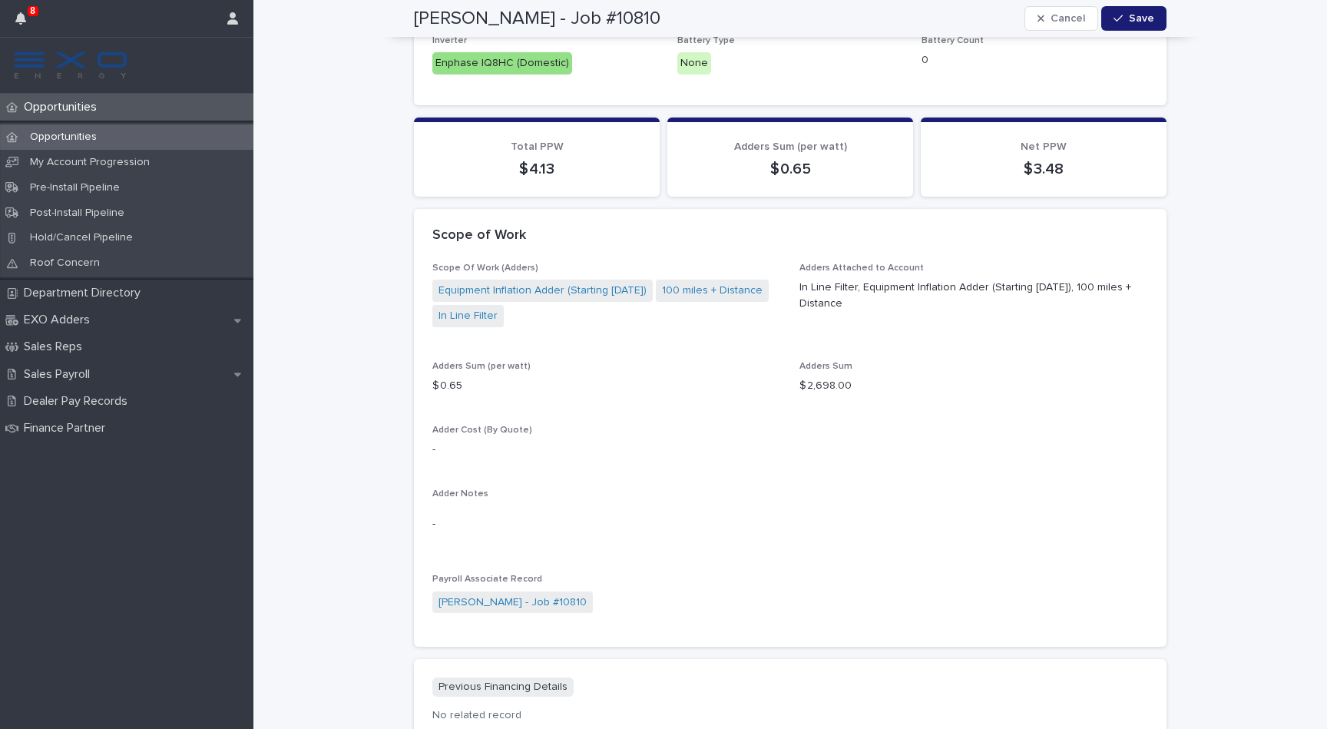
scroll to position [1241, 0]
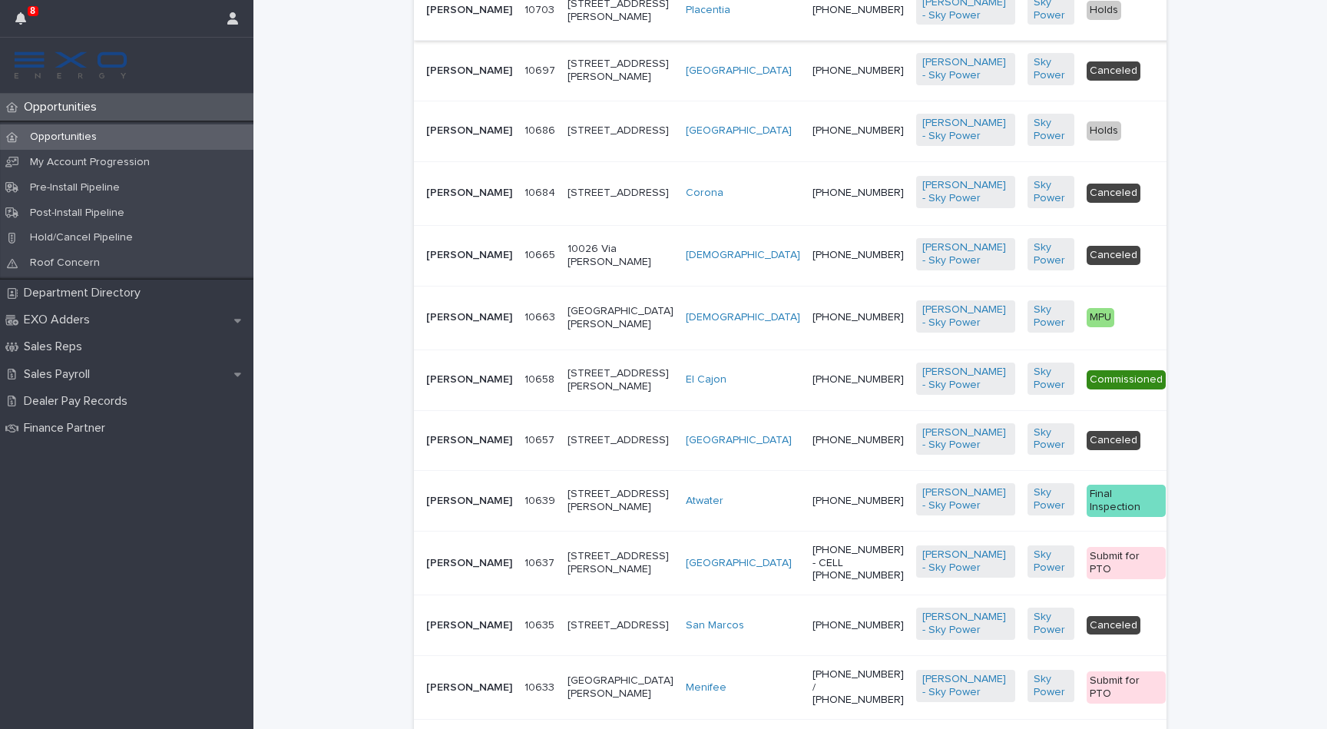
scroll to position [1621, 0]
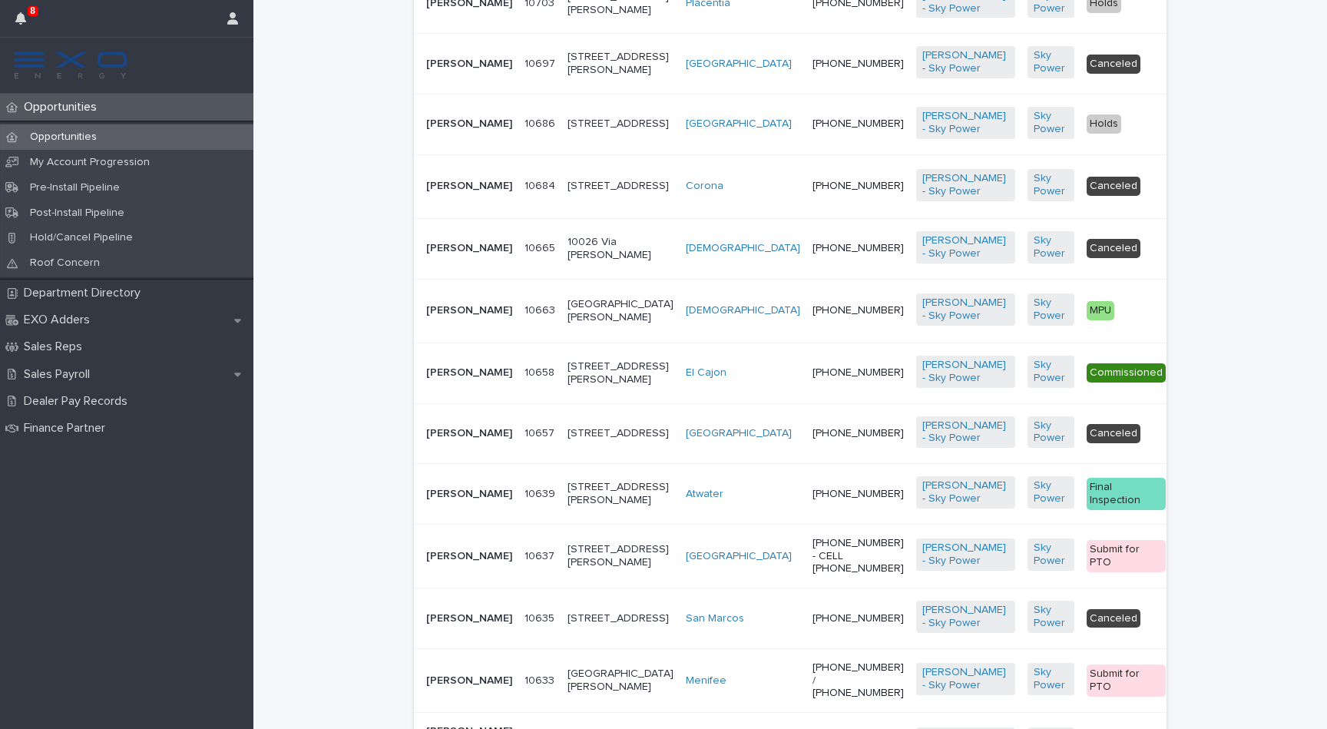
click at [451, 71] on p "[PERSON_NAME]" at bounding box center [469, 64] width 86 height 13
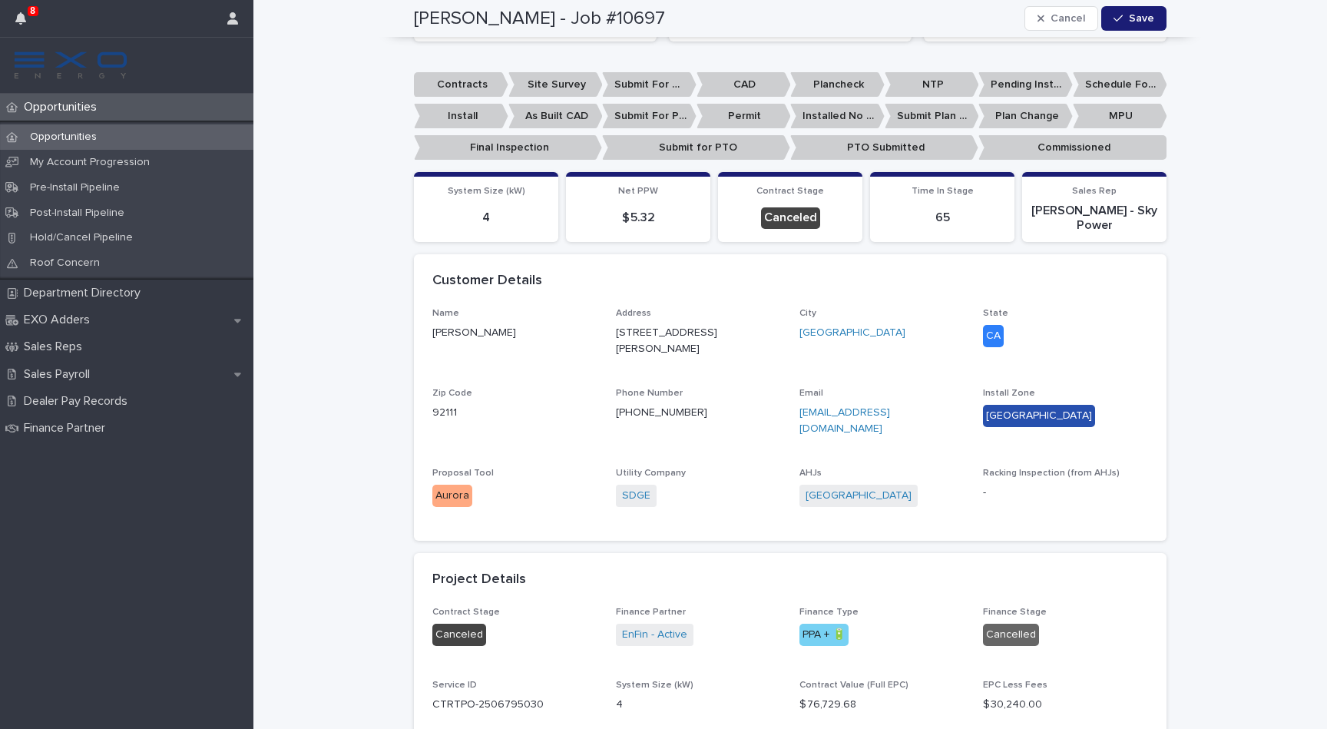
scroll to position [377, 0]
